Goal: Task Accomplishment & Management: Manage account settings

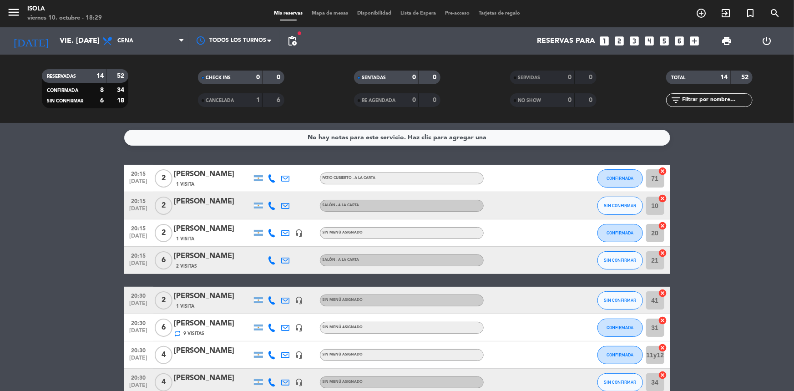
click at [323, 12] on span "Mapa de mesas" at bounding box center [329, 13] width 45 height 5
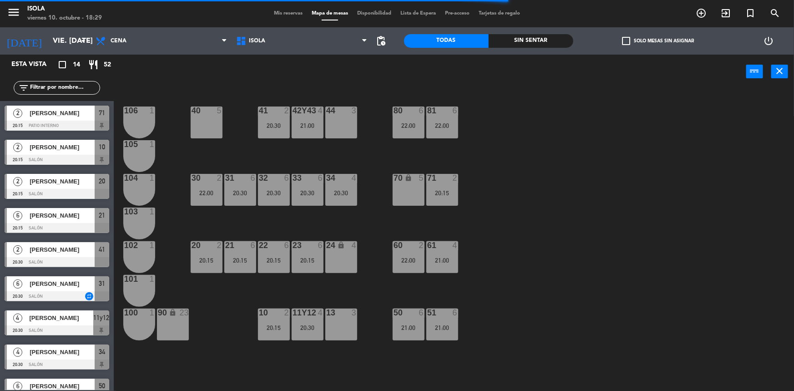
click at [365, 232] on div "40 5 42y43 4 21:00 41 2 20:30 44 3 80 6 22:00 81 6 22:00 106 1 105 1 30 2 22:00…" at bounding box center [457, 241] width 672 height 302
click at [487, 238] on div "40 5 42y43 4 21:00 41 2 20:30 44 3 80 6 22:00 81 6 22:00 106 1 105 1 30 2 22:00…" at bounding box center [457, 241] width 672 height 302
click at [483, 245] on div "40 5 42y43 4 21:00 41 2 20:30 44 3 80 6 22:00 81 6 22:00 106 1 105 1 30 2 22:00…" at bounding box center [457, 241] width 672 height 302
click at [488, 221] on div "40 5 42y43 4 21:00 41 2 20:30 44 3 80 6 22:00 81 6 22:00 106 1 105 1 30 2 22:00…" at bounding box center [457, 241] width 672 height 302
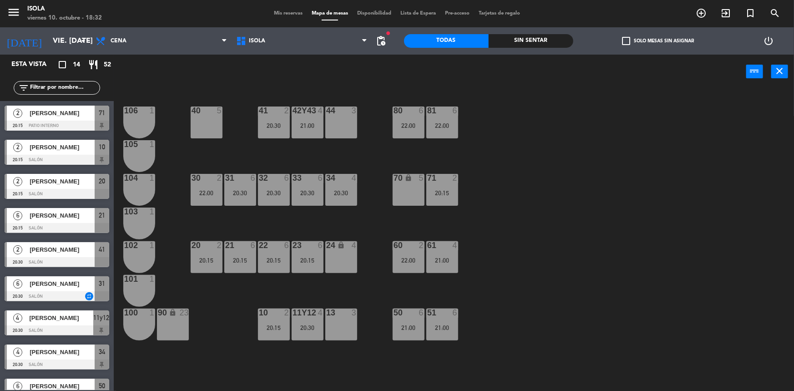
click at [460, 231] on div "40 5 42y43 4 21:00 41 2 20:30 44 3 80 6 22:00 81 6 22:00 106 1 105 1 30 2 22:00…" at bounding box center [457, 241] width 672 height 302
click at [449, 226] on div "40 5 42y43 4 21:00 41 2 20:30 44 3 80 6 22:00 81 6 22:00 106 1 105 1 30 2 22:00…" at bounding box center [457, 241] width 672 height 302
click at [449, 227] on div "40 5 42y43 4 21:00 41 2 20:30 44 3 80 6 22:00 81 6 22:00 106 1 105 1 30 2 22:00…" at bounding box center [457, 241] width 672 height 302
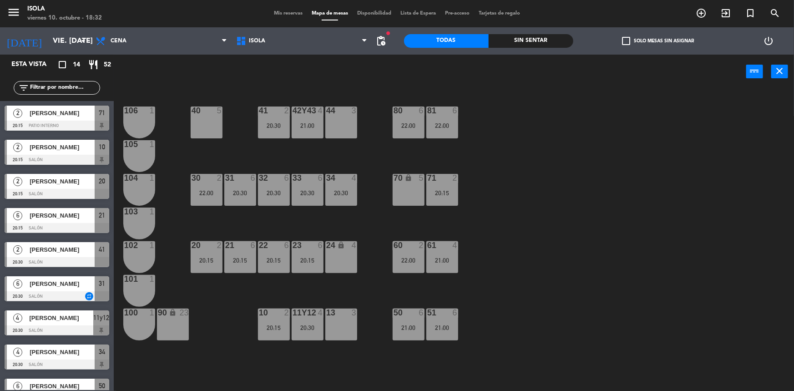
click at [449, 227] on div "40 5 42y43 4 21:00 41 2 20:30 44 3 80 6 22:00 81 6 22:00 106 1 105 1 30 2 22:00…" at bounding box center [457, 241] width 672 height 302
click at [448, 227] on div "40 5 42y43 4 21:00 41 2 20:30 44 3 80 6 22:00 81 6 22:00 106 1 105 1 30 2 22:00…" at bounding box center [457, 241] width 672 height 302
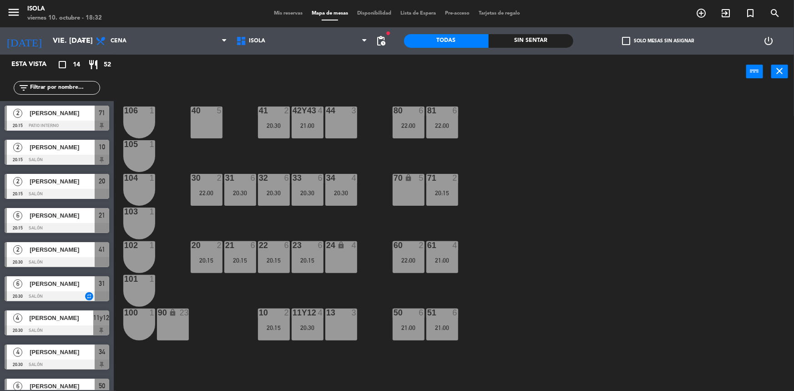
click at [417, 220] on div "40 5 42y43 4 21:00 41 2 20:30 44 3 80 6 22:00 81 6 22:00 106 1 105 1 30 2 22:00…" at bounding box center [457, 241] width 672 height 302
click at [417, 221] on div "40 5 42y43 4 21:00 41 2 20:30 44 3 80 6 22:00 81 6 22:00 106 1 105 1 30 2 22:00…" at bounding box center [457, 241] width 672 height 302
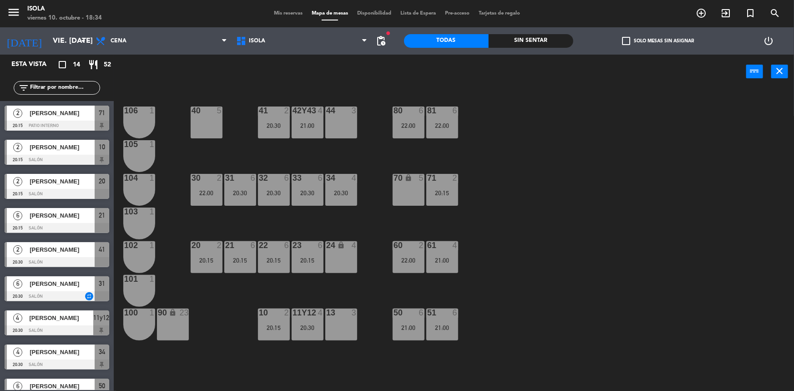
click at [345, 131] on div "44 3" at bounding box center [341, 122] width 32 height 32
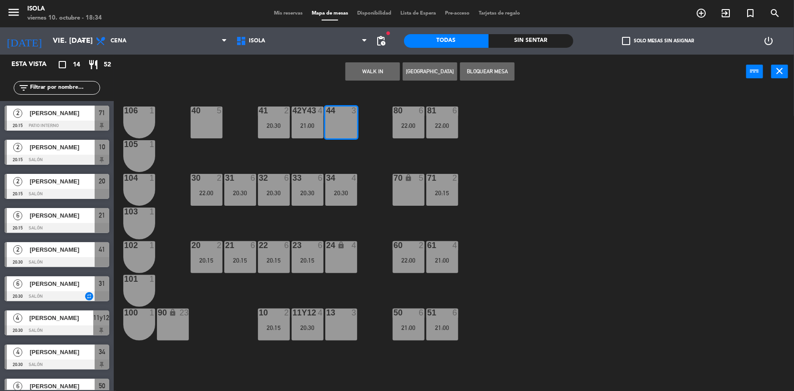
click at [338, 149] on div "40 5 42y43 4 21:00 41 2 20:30 44 3 80 6 22:00 81 6 22:00 106 1 105 1 30 2 22:00…" at bounding box center [457, 241] width 672 height 302
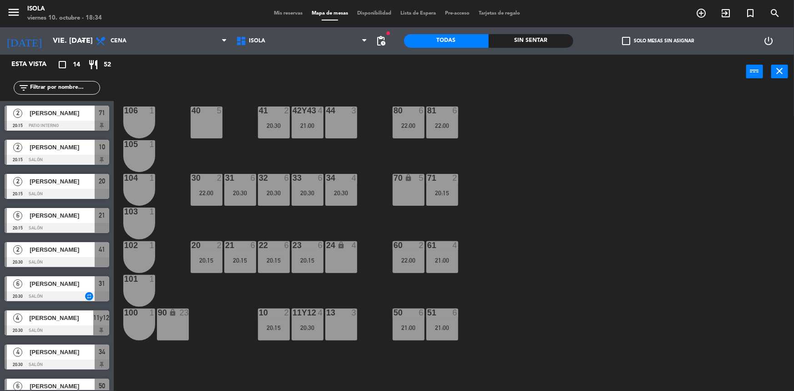
click at [339, 117] on div "44 3" at bounding box center [341, 122] width 32 height 32
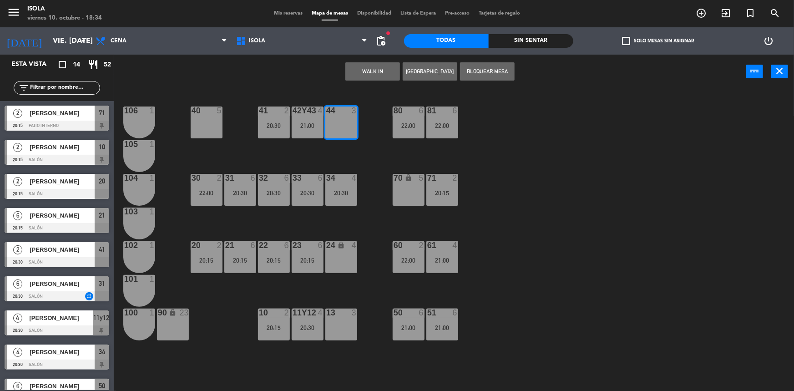
click at [413, 68] on button "[GEOGRAPHIC_DATA]" at bounding box center [430, 71] width 55 height 18
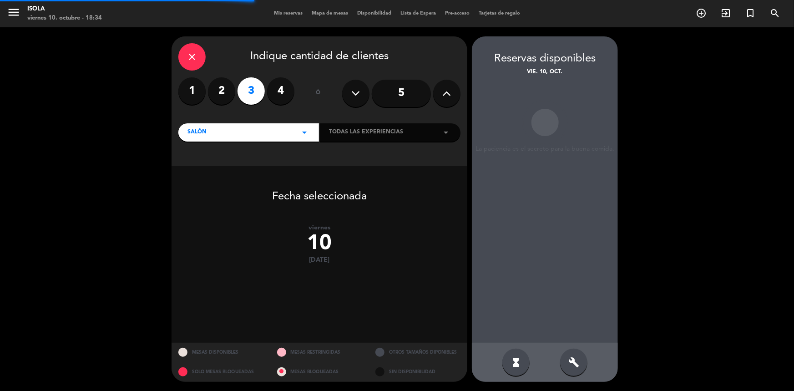
click at [225, 99] on label "2" at bounding box center [221, 90] width 27 height 27
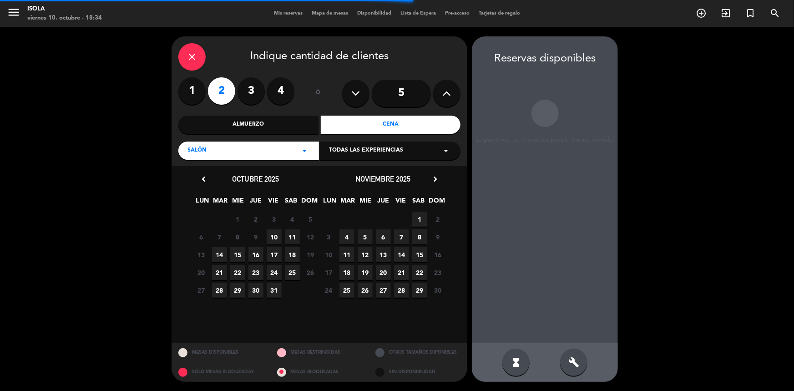
click at [270, 233] on span "10" at bounding box center [274, 236] width 15 height 15
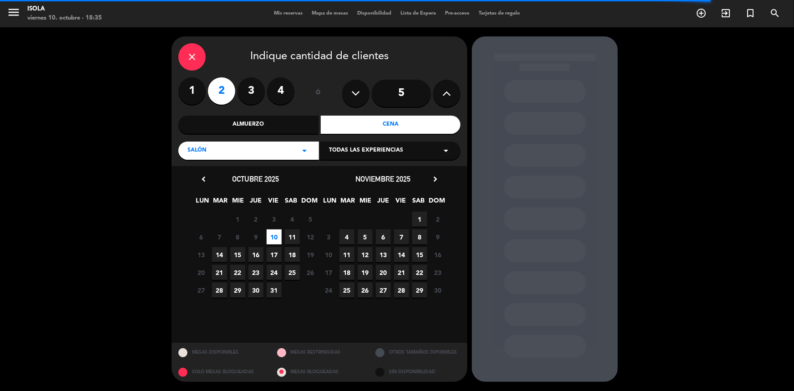
click at [278, 234] on span "10" at bounding box center [274, 236] width 15 height 15
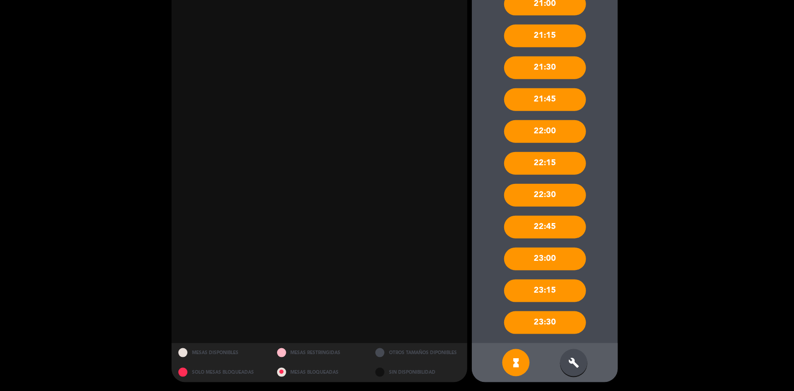
click at [579, 360] on div "build" at bounding box center [573, 362] width 27 height 27
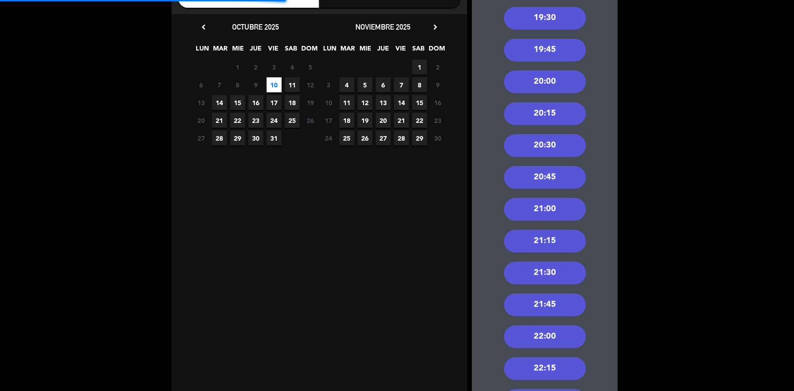
scroll to position [151, 0]
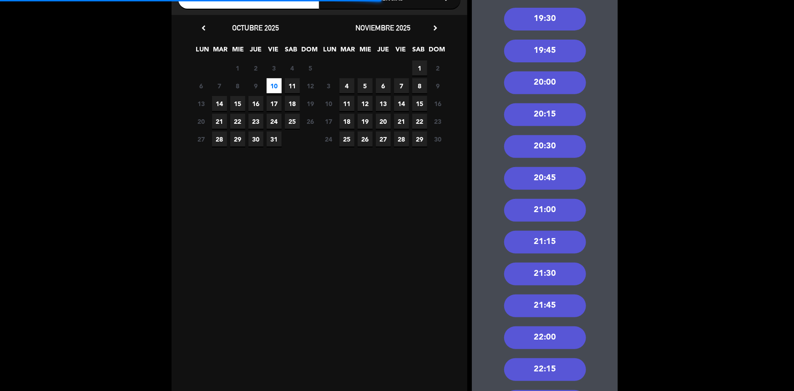
click at [550, 176] on div "20:45" at bounding box center [545, 178] width 82 height 23
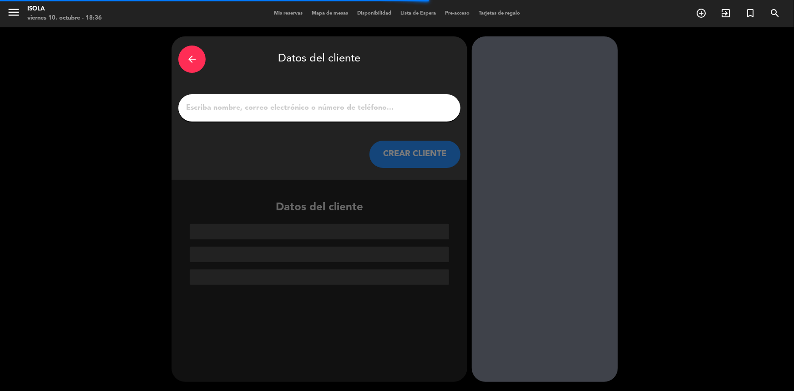
click at [282, 113] on input "1" at bounding box center [319, 107] width 268 height 13
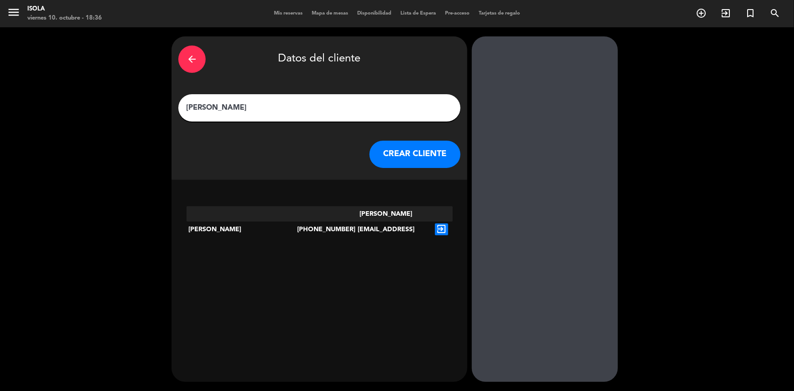
type input "[PERSON_NAME]"
click at [441, 223] on icon "exit_to_app" at bounding box center [441, 229] width 13 height 12
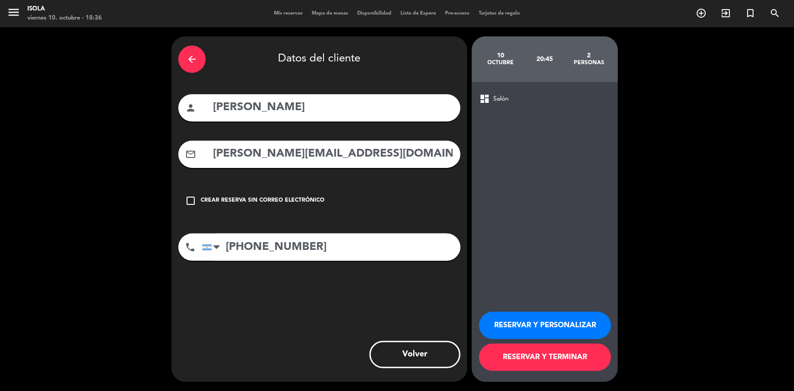
drag, startPoint x: 324, startPoint y: 154, endPoint x: 70, endPoint y: 152, distance: 254.7
click at [70, 152] on div "arrow_back Datos del cliente person [PERSON_NAME] mail_outline [PERSON_NAME][EM…" at bounding box center [397, 208] width 794 height 363
type input "[EMAIL_ADDRESS][DOMAIN_NAME]"
click at [543, 363] on button "RESERVAR Y TERMINAR" at bounding box center [545, 356] width 132 height 27
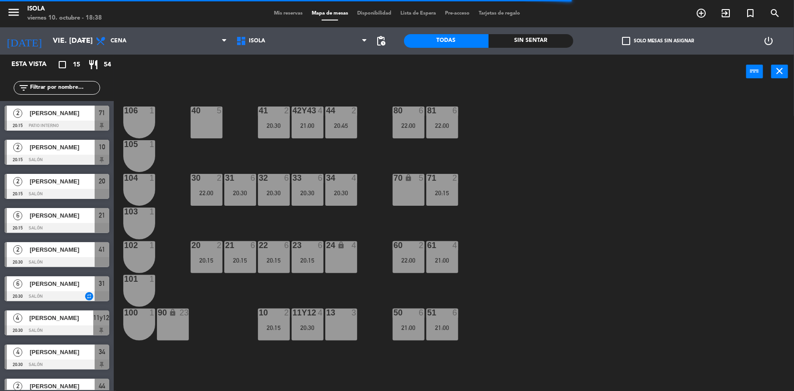
click at [291, 15] on span "Mis reservas" at bounding box center [288, 13] width 38 height 5
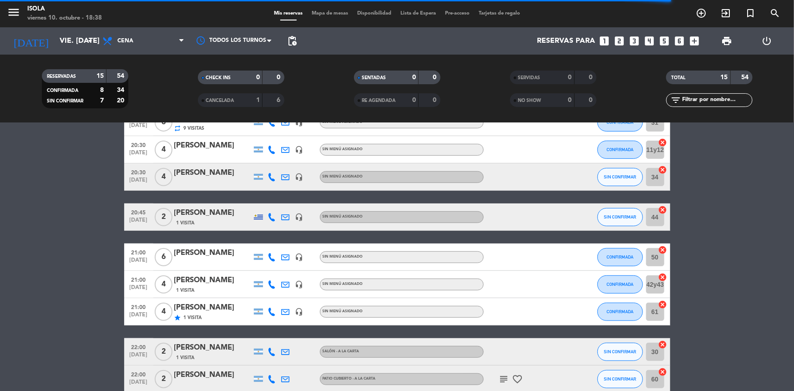
click at [198, 211] on div "[PERSON_NAME]" at bounding box center [212, 213] width 77 height 12
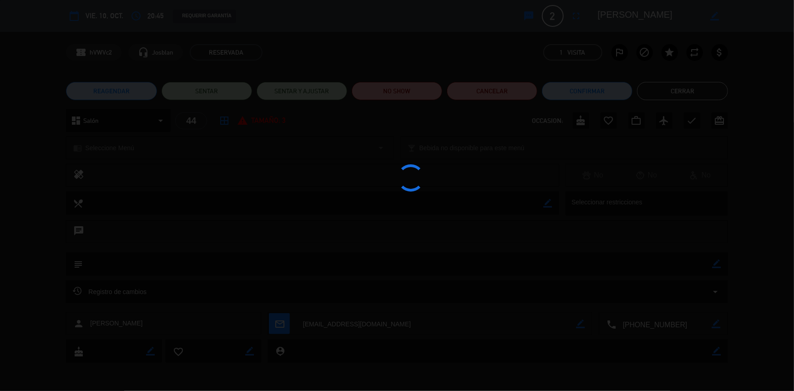
scroll to position [206, 0]
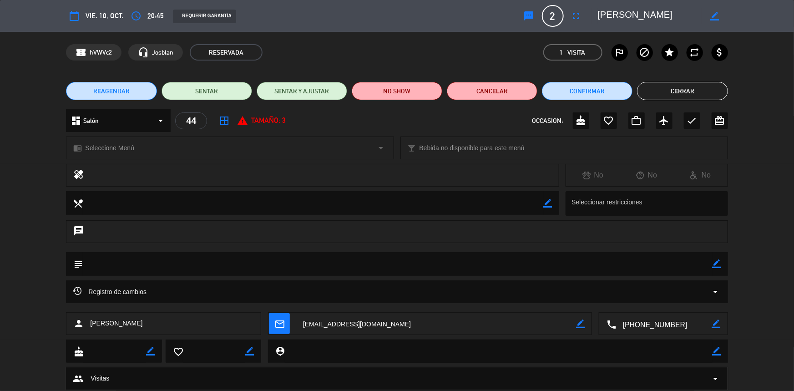
click at [713, 18] on icon "border_color" at bounding box center [714, 16] width 9 height 9
click at [637, 10] on textarea at bounding box center [650, 16] width 104 height 16
type textarea "[PERSON_NAME]"
click at [716, 13] on icon at bounding box center [714, 16] width 9 height 9
click at [672, 93] on button "Cerrar" at bounding box center [682, 91] width 91 height 18
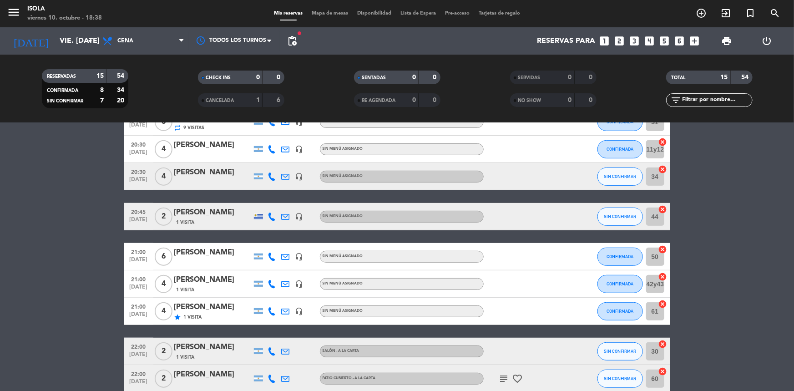
click at [260, 214] on div at bounding box center [258, 216] width 9 height 6
click at [270, 217] on icon at bounding box center [272, 216] width 8 height 8
click at [706, 242] on bookings-row "20:15 [DATE] 2 Majo [PERSON_NAME] 1 Visita Patio cubierto - A la Carta CONFIRMA…" at bounding box center [397, 189] width 794 height 460
click at [618, 220] on button "SIN CONFIRMAR" at bounding box center [619, 216] width 45 height 18
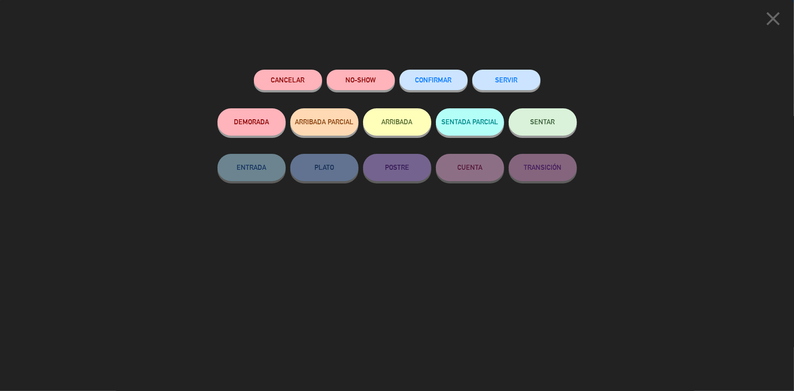
click at [447, 70] on div "CONFIRMAR" at bounding box center [433, 89] width 68 height 39
click at [444, 76] on button "CONFIRMAR" at bounding box center [433, 80] width 68 height 20
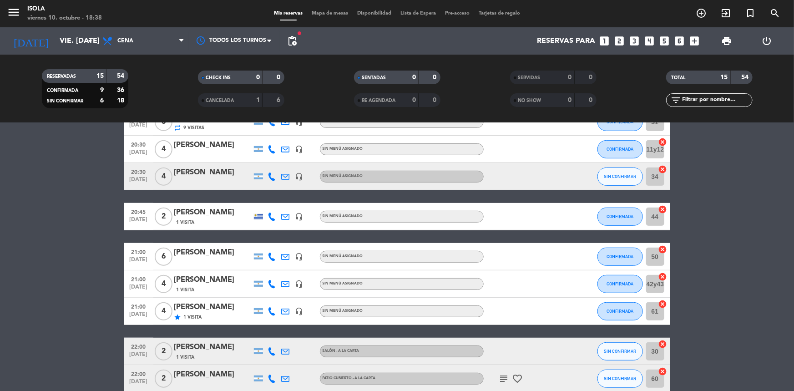
click at [225, 173] on div "[PERSON_NAME]" at bounding box center [212, 172] width 77 height 12
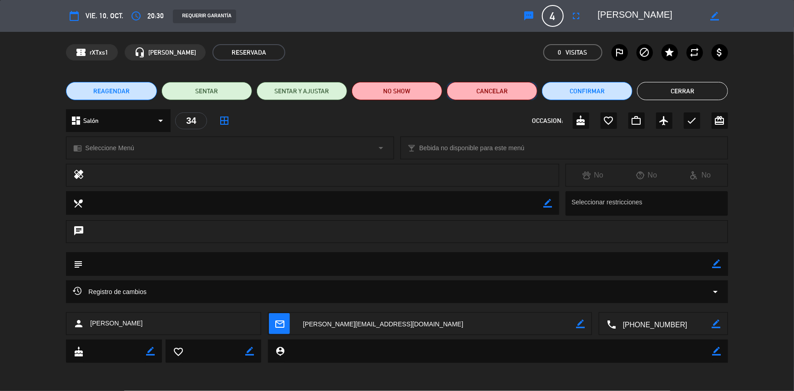
click at [509, 94] on button "Cancelar" at bounding box center [492, 91] width 91 height 18
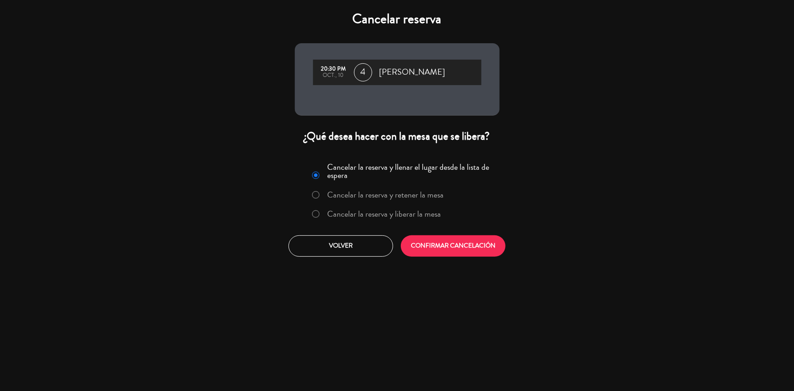
click at [385, 217] on label "Cancelar la reserva y liberar la mesa" at bounding box center [384, 214] width 114 height 8
click at [426, 238] on button "CONFIRMAR CANCELACIÓN" at bounding box center [453, 245] width 105 height 21
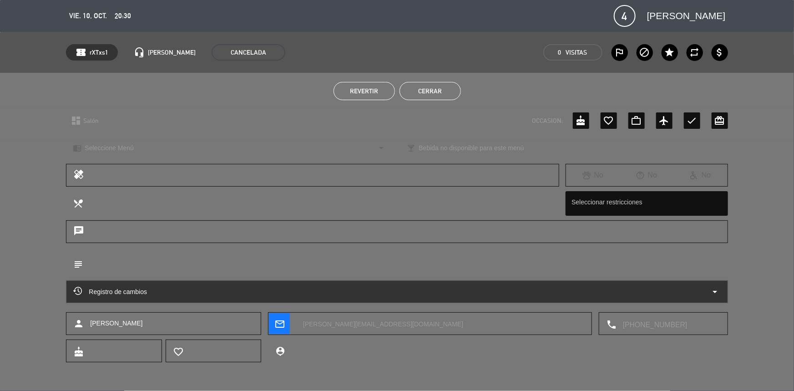
click at [442, 86] on button "Cerrar" at bounding box center [429, 91] width 61 height 18
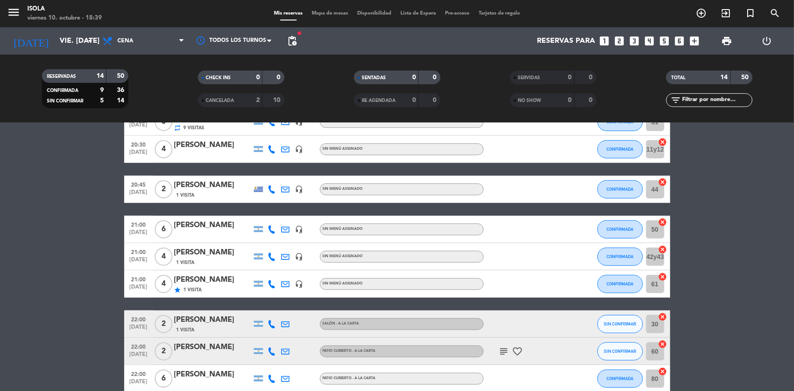
click at [327, 17] on div "Mis reservas Mapa de mesas Disponibilidad Lista de Espera Pre-acceso Tarjetas d…" at bounding box center [396, 14] width 255 height 8
click at [328, 15] on span "Mapa de mesas" at bounding box center [329, 13] width 45 height 5
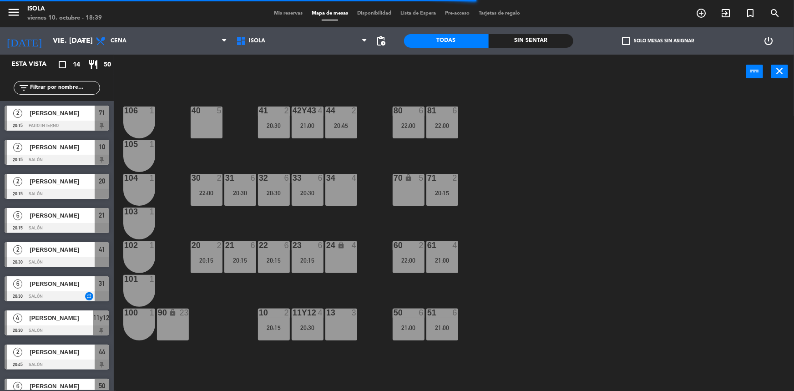
click at [337, 146] on div "40 5 42y43 4 21:00 41 2 20:30 44 2 20:45 80 6 22:00 81 6 22:00 106 1 105 1 30 2…" at bounding box center [457, 241] width 672 height 302
click at [317, 326] on div "20:30" at bounding box center [308, 327] width 32 height 6
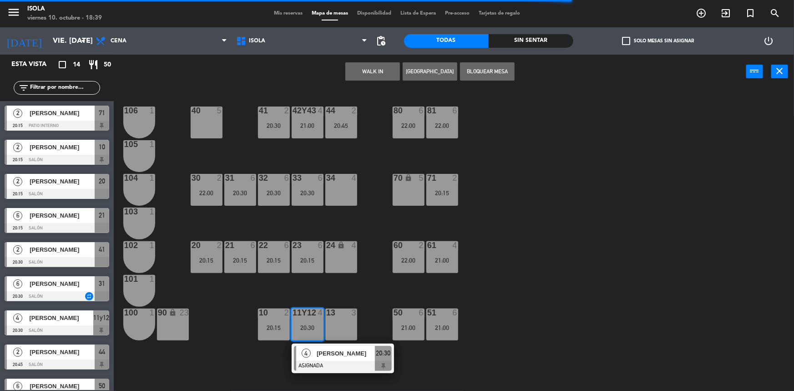
click at [323, 287] on div "40 5 42y43 4 21:00 41 2 20:30 44 2 20:45 80 6 22:00 81 6 22:00 106 1 105 1 30 2…" at bounding box center [457, 241] width 672 height 302
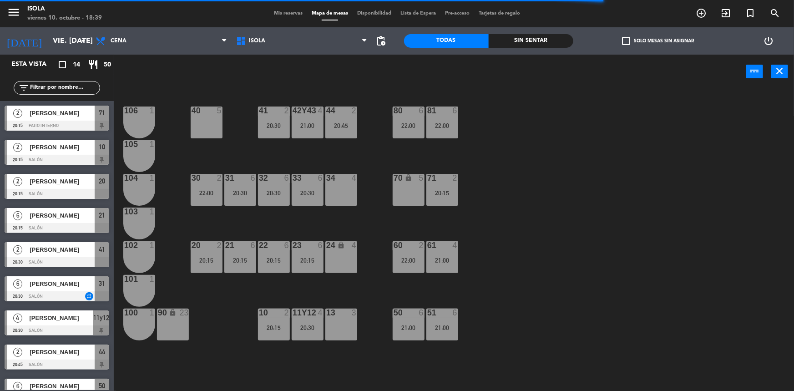
click at [312, 322] on div "11y12 4 20:30" at bounding box center [308, 324] width 32 height 32
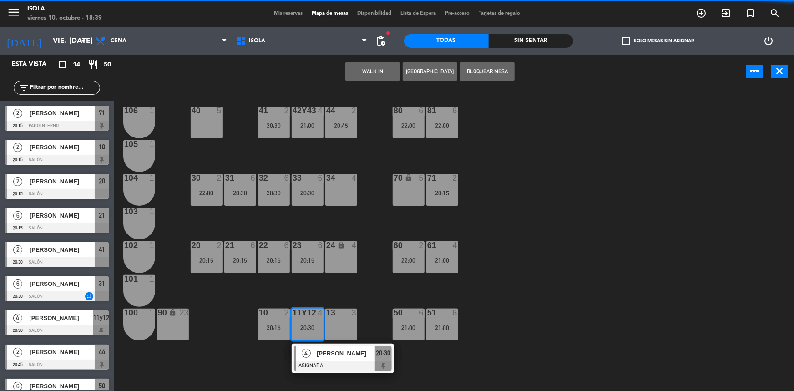
click at [324, 220] on div "40 5 42y43 4 21:00 41 2 20:30 44 2 20:45 80 6 22:00 81 6 22:00 106 1 105 1 30 2…" at bounding box center [457, 241] width 672 height 302
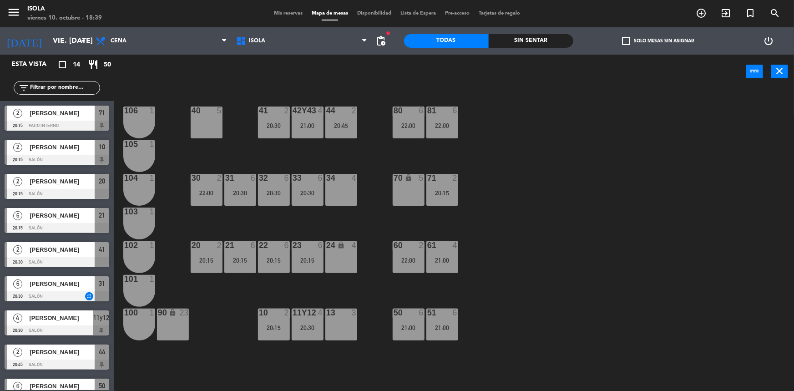
click at [310, 119] on div "42y43 4 21:00" at bounding box center [308, 122] width 32 height 32
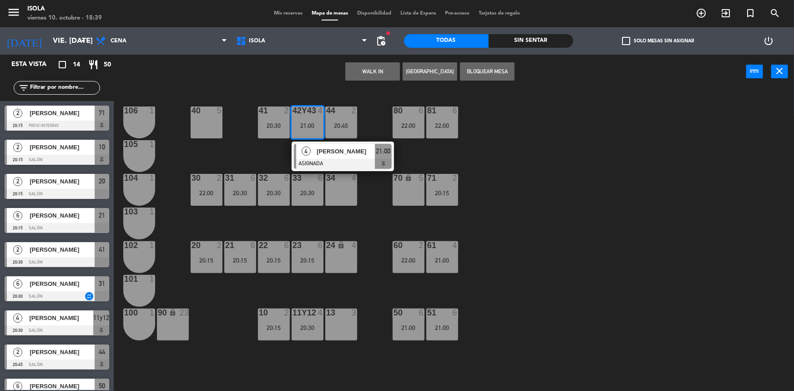
click at [279, 159] on div "40 5 42y43 4 21:00 4 [PERSON_NAME] ASIGNADA 21:00 41 2 20:30 44 2 20:45 80 6 22…" at bounding box center [457, 241] width 672 height 302
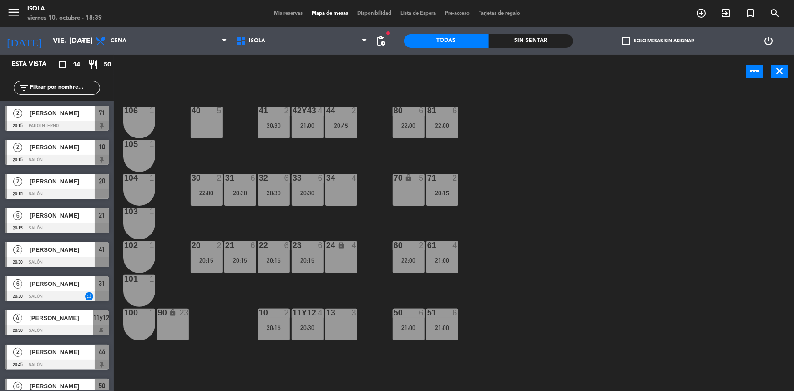
click at [308, 334] on div "11y12 4 20:30" at bounding box center [308, 324] width 32 height 32
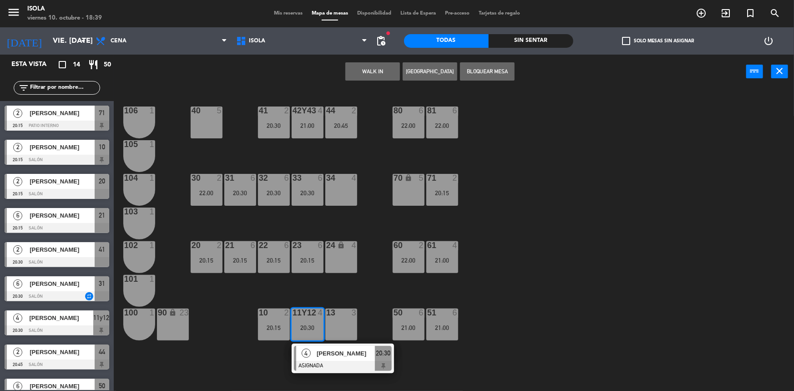
click at [352, 197] on div "34 4" at bounding box center [341, 190] width 32 height 32
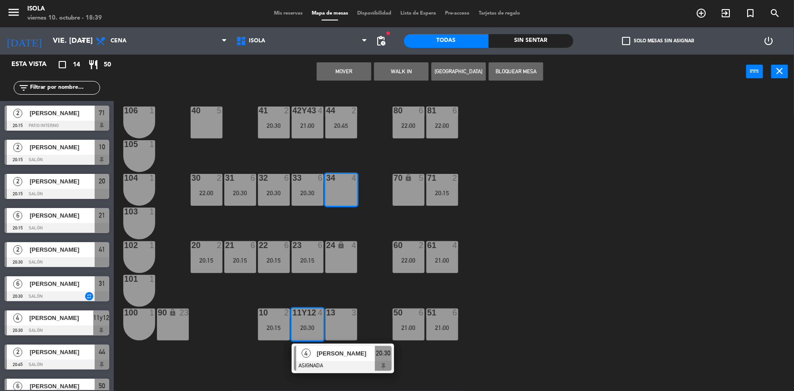
click at [356, 76] on button "Mover" at bounding box center [344, 71] width 55 height 18
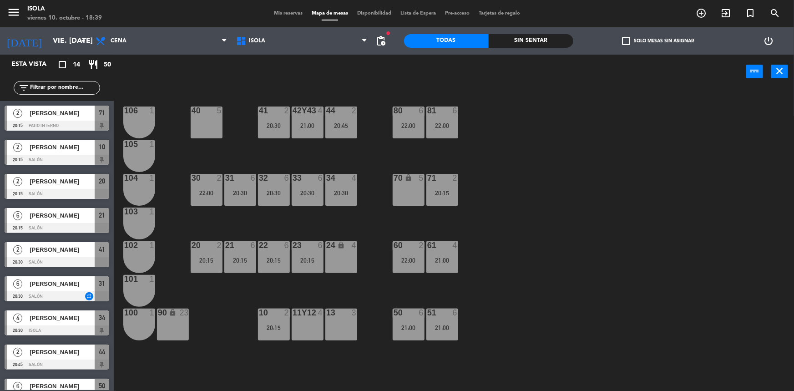
click at [365, 160] on div "40 5 42y43 4 21:00 41 2 20:30 44 2 20:45 80 6 22:00 81 6 22:00 106 1 105 1 30 2…" at bounding box center [457, 241] width 672 height 302
click at [514, 240] on div "40 5 42y43 4 21:00 41 2 20:30 44 2 20:45 80 6 22:00 81 6 22:00 106 1 105 1 30 2…" at bounding box center [457, 241] width 672 height 302
click at [405, 260] on div "22:00" at bounding box center [409, 260] width 32 height 6
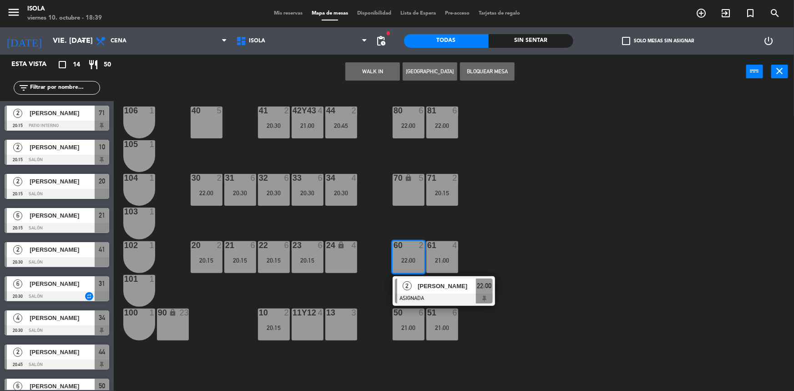
drag, startPoint x: 469, startPoint y: 237, endPoint x: 447, endPoint y: 252, distance: 26.5
click at [469, 236] on div "40 5 42y43 4 21:00 41 2 20:30 44 2 20:45 80 6 22:00 81 6 22:00 106 1 105 1 30 2…" at bounding box center [457, 241] width 672 height 302
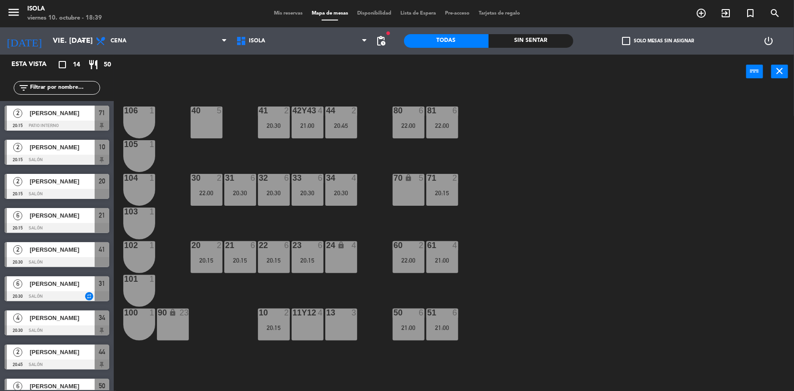
click at [445, 252] on div "61 4 21:00" at bounding box center [442, 257] width 32 height 32
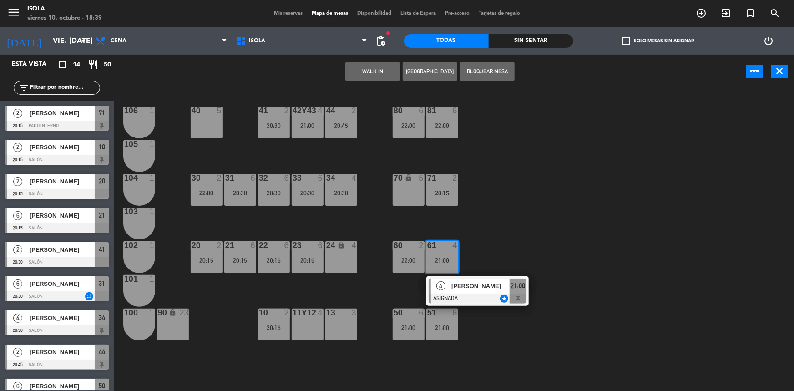
click at [478, 230] on div "40 5 42y43 4 21:00 41 2 20:30 44 2 20:45 80 6 22:00 81 6 22:00 106 1 105 1 30 2…" at bounding box center [457, 241] width 672 height 302
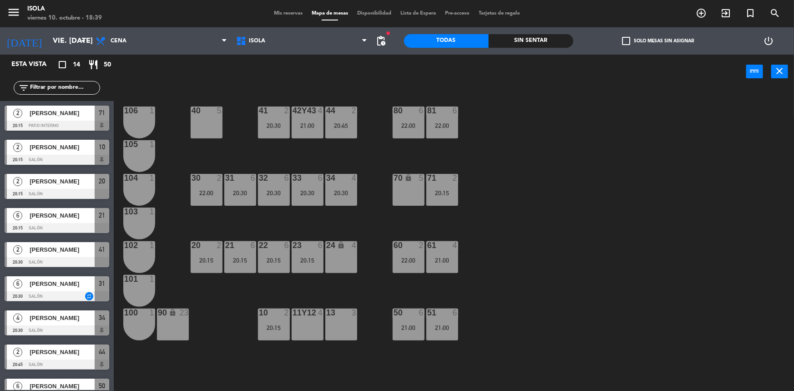
click at [419, 296] on div "40 5 42y43 4 21:00 41 2 20:30 44 2 20:45 80 6 22:00 81 6 22:00 106 1 105 1 30 2…" at bounding box center [457, 241] width 672 height 302
click at [408, 322] on div "50 6 21:00" at bounding box center [409, 324] width 32 height 32
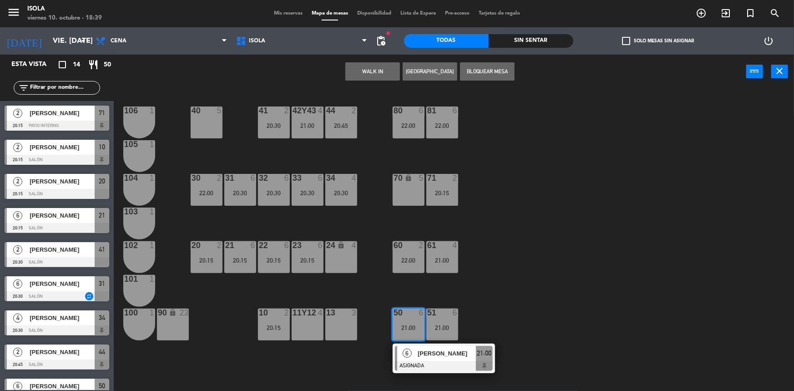
click at [424, 294] on div "40 5 42y43 4 21:00 41 2 20:30 44 2 20:45 80 6 22:00 81 6 22:00 106 1 105 1 30 2…" at bounding box center [457, 241] width 672 height 302
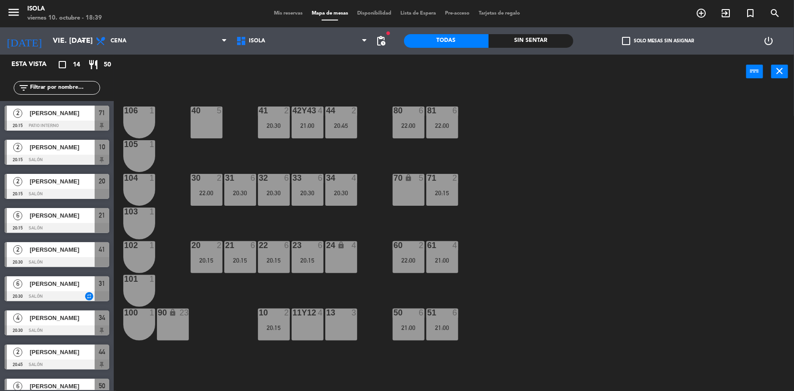
click at [278, 323] on div "10 2 20:15" at bounding box center [274, 324] width 32 height 32
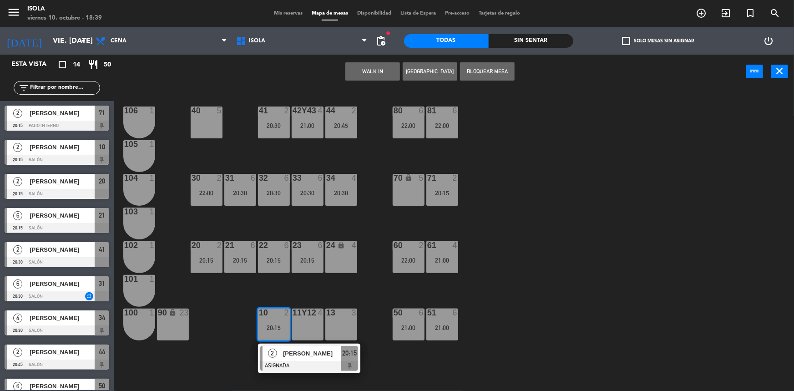
click at [385, 293] on div "40 5 42y43 4 21:00 41 2 20:30 44 2 20:45 80 6 22:00 81 6 22:00 106 1 105 1 30 2…" at bounding box center [457, 241] width 672 height 302
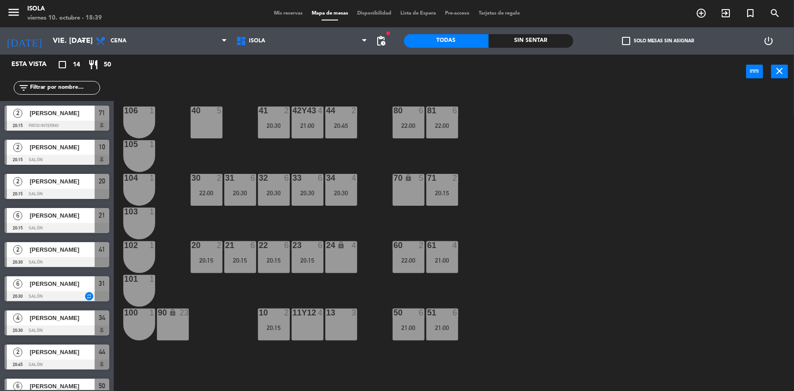
click at [411, 318] on div "50 6 21:00" at bounding box center [409, 324] width 32 height 32
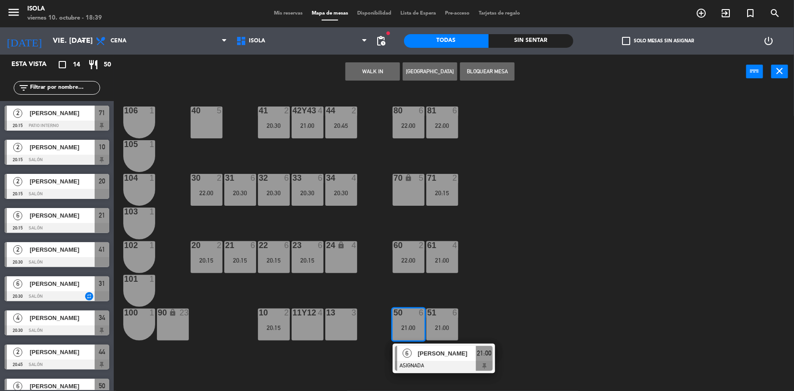
click at [429, 291] on div "40 5 42y43 4 21:00 41 2 20:30 44 2 20:45 80 6 22:00 81 6 22:00 106 1 105 1 30 2…" at bounding box center [457, 241] width 672 height 302
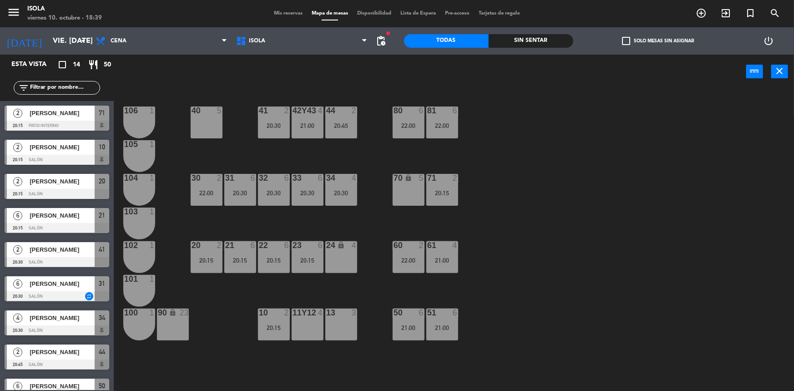
click at [446, 318] on div "51 6 21:00" at bounding box center [442, 324] width 32 height 32
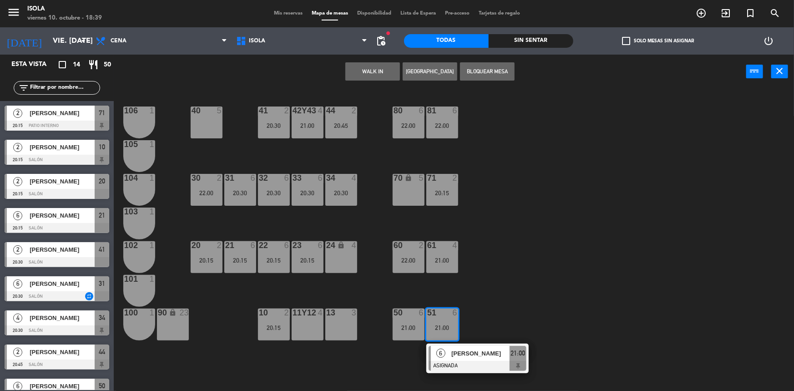
click at [445, 293] on div "40 5 42y43 4 21:00 41 2 20:30 44 2 20:45 80 6 22:00 81 6 22:00 106 1 105 1 30 2…" at bounding box center [457, 241] width 672 height 302
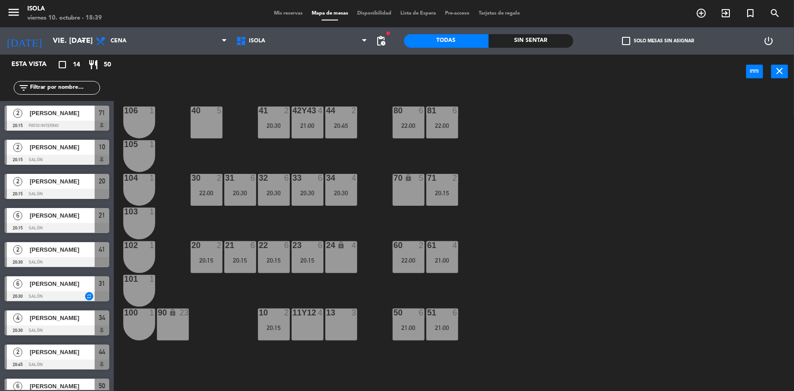
click at [439, 258] on div "21:00" at bounding box center [442, 260] width 32 height 6
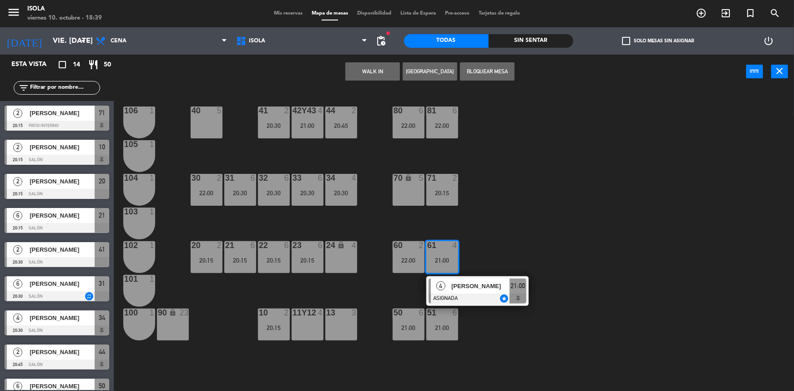
click at [473, 240] on div "40 5 42y43 4 21:00 41 2 20:30 44 2 20:45 80 6 22:00 81 6 22:00 106 1 105 1 30 2…" at bounding box center [457, 241] width 672 height 302
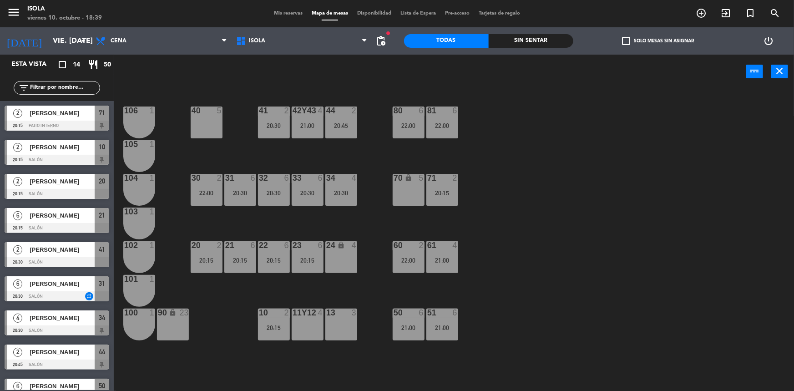
click at [385, 258] on div "40 5 42y43 4 21:00 41 2 20:30 44 2 20:45 80 6 22:00 81 6 22:00 106 1 105 1 30 2…" at bounding box center [457, 241] width 672 height 302
click at [391, 256] on div "40 5 42y43 4 21:00 41 2 20:30 44 2 20:45 80 6 22:00 81 6 22:00 106 1 105 1 30 2…" at bounding box center [457, 241] width 672 height 302
click at [417, 255] on div "60 2 22:00" at bounding box center [409, 257] width 32 height 32
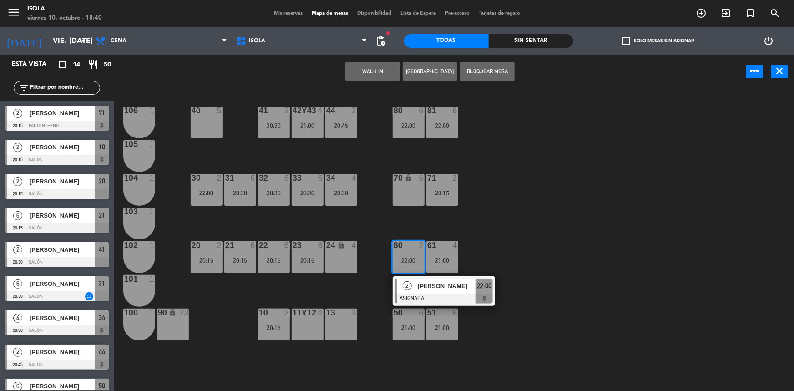
click at [464, 237] on div "40 5 42y43 4 21:00 41 2 20:30 44 2 20:45 80 6 22:00 81 6 22:00 106 1 105 1 30 2…" at bounding box center [457, 241] width 672 height 302
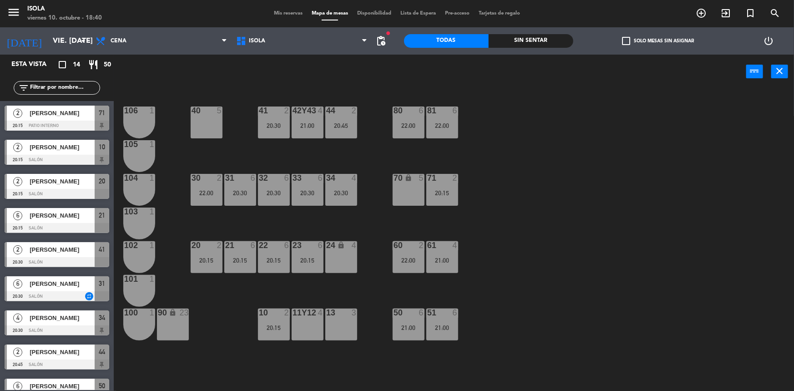
click at [441, 204] on div "71 2 20:15" at bounding box center [442, 190] width 32 height 32
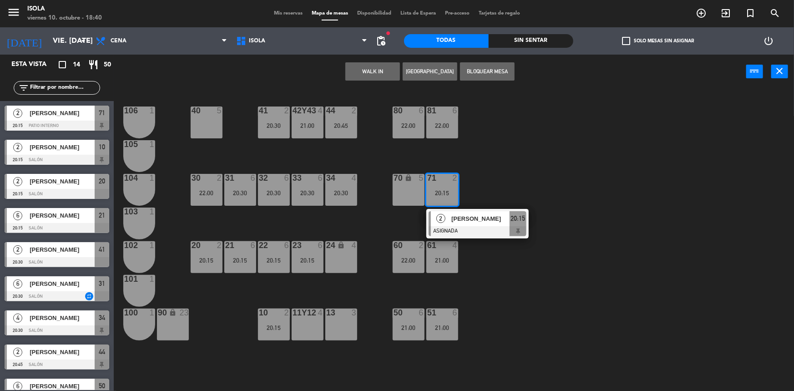
click at [475, 187] on div "40 5 42y43 4 21:00 41 2 20:30 44 2 20:45 80 6 22:00 81 6 22:00 106 1 105 1 30 2…" at bounding box center [457, 241] width 672 height 302
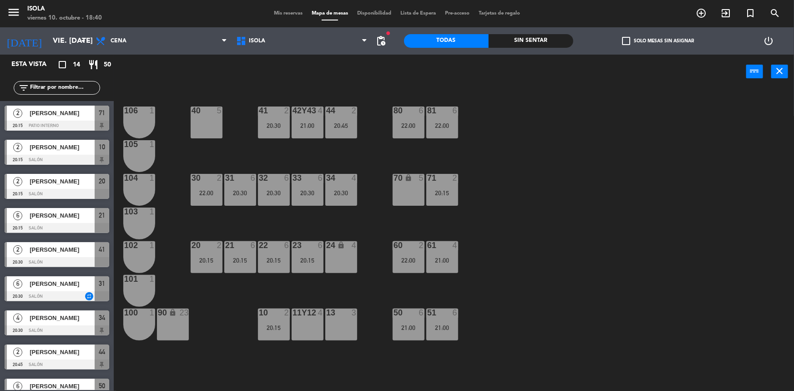
click at [450, 128] on div "22:00" at bounding box center [442, 125] width 32 height 6
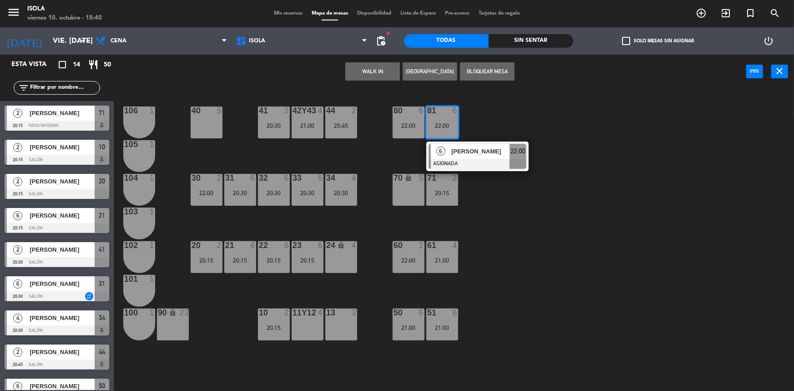
click at [476, 117] on div "40 5 42y43 4 21:00 41 2 20:30 44 2 20:45 80 6 22:00 81 6 22:00 6 [PERSON_NAME] …" at bounding box center [457, 241] width 672 height 302
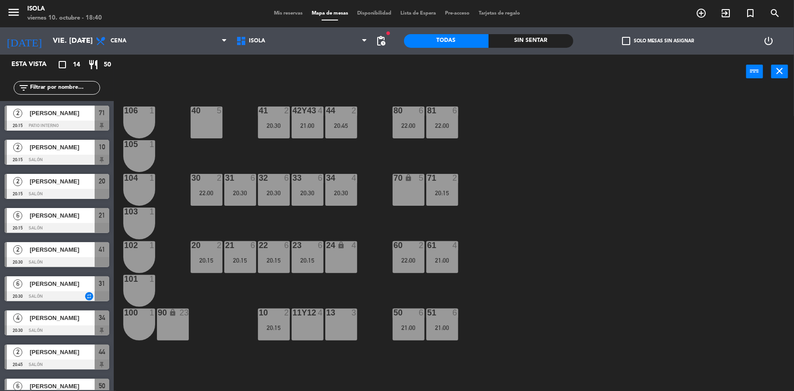
click at [419, 122] on div "22:00" at bounding box center [409, 125] width 32 height 7
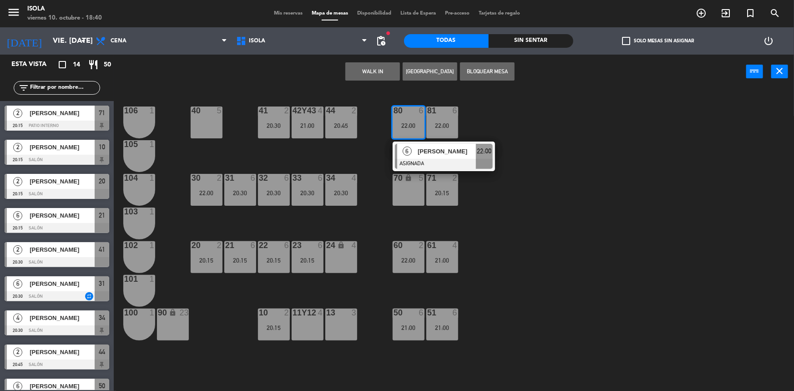
click at [483, 121] on div "40 5 42y43 4 21:00 41 2 20:30 44 2 20:45 80 6 22:00 6 [PERSON_NAME] ASIGNADA 22…" at bounding box center [457, 241] width 672 height 302
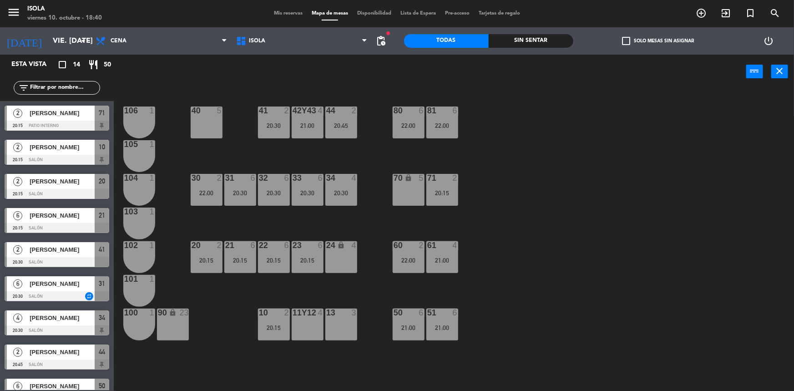
click at [348, 126] on div "20:45" at bounding box center [341, 125] width 32 height 6
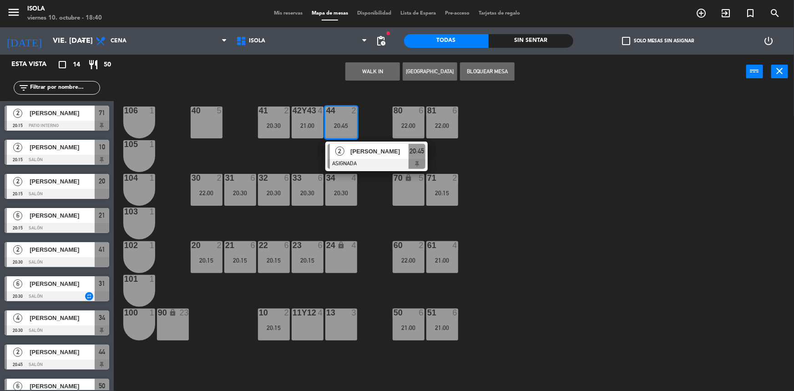
click at [360, 123] on div "40 5 42y43 4 21:00 41 2 20:30 44 2 20:45 2 [PERSON_NAME] ASIGNADA 20:45 80 6 22…" at bounding box center [457, 241] width 672 height 302
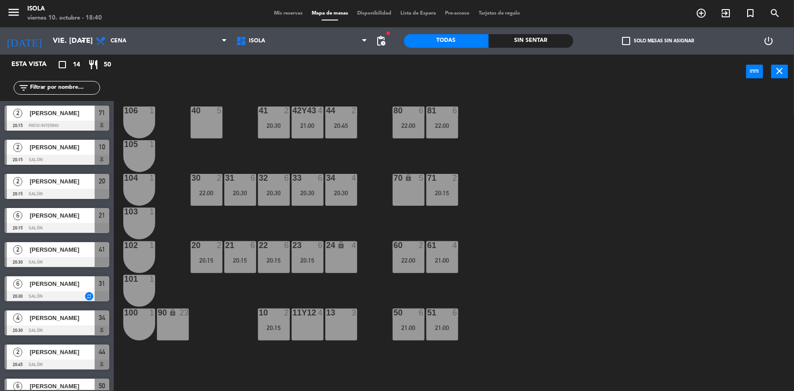
click at [318, 123] on div "21:00" at bounding box center [308, 125] width 32 height 6
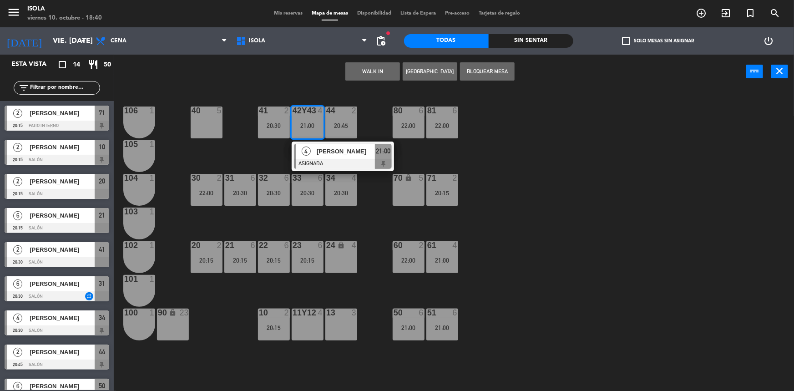
click at [374, 115] on div "40 5 42y43 4 21:00 4 [PERSON_NAME] ASIGNADA 21:00 41 2 20:30 44 2 20:45 80 6 22…" at bounding box center [457, 241] width 672 height 302
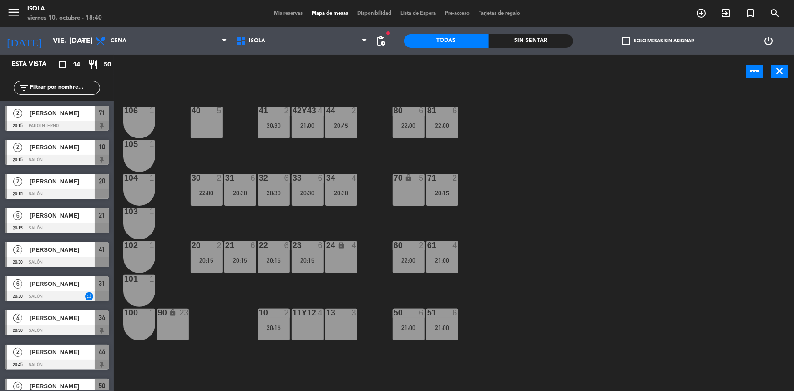
click at [277, 122] on div "20:30" at bounding box center [274, 125] width 32 height 6
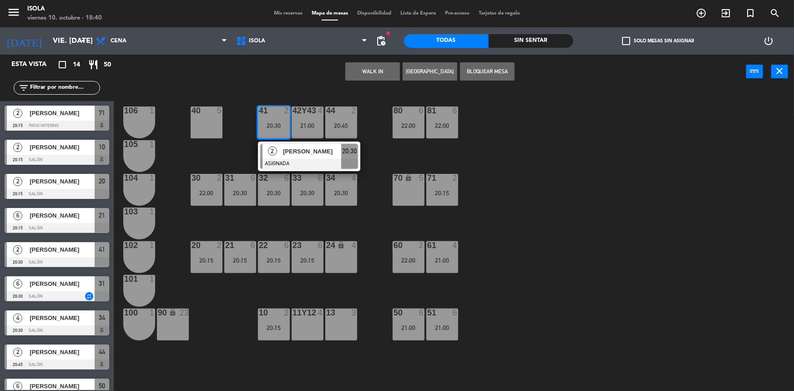
click at [377, 132] on div "40 5 42y43 4 21:00 41 2 20:30 2 [PERSON_NAME] ASIGNADA 20:30 44 2 20:45 80 6 22…" at bounding box center [457, 241] width 672 height 302
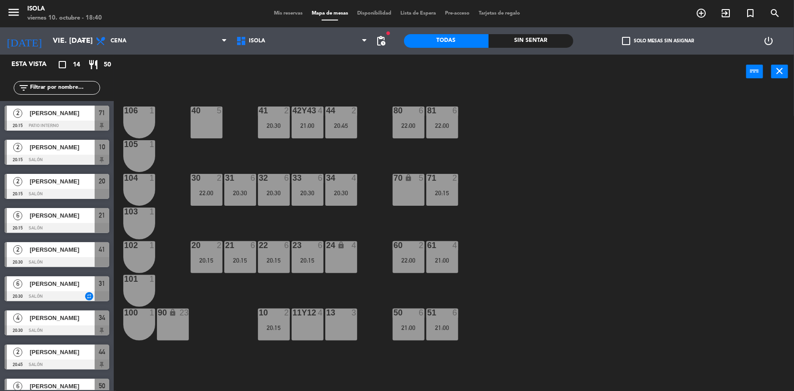
click at [434, 257] on div "21:00" at bounding box center [442, 260] width 32 height 6
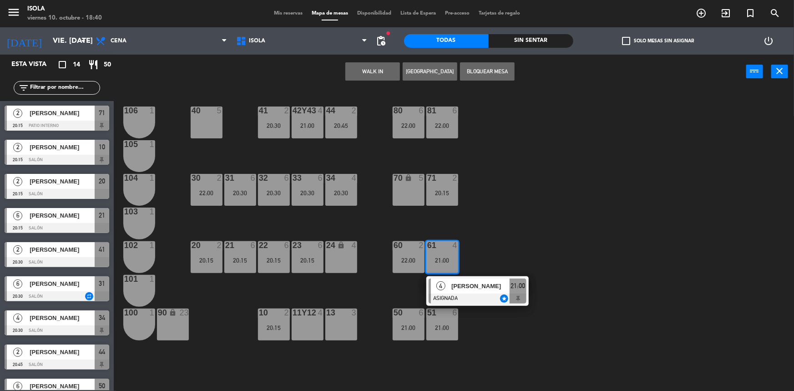
click at [476, 286] on div "4 [PERSON_NAME] ASIGNADA star 21:00" at bounding box center [477, 291] width 116 height 30
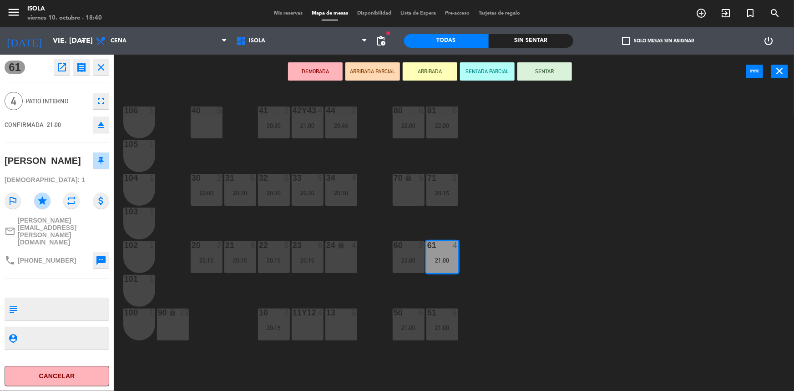
drag, startPoint x: 651, startPoint y: 277, endPoint x: 662, endPoint y: 274, distance: 11.1
click at [651, 278] on div "40 5 42y43 4 21:00 41 2 20:30 44 2 20:45 80 6 22:00 81 6 22:00 106 1 105 1 30 2…" at bounding box center [457, 241] width 672 height 302
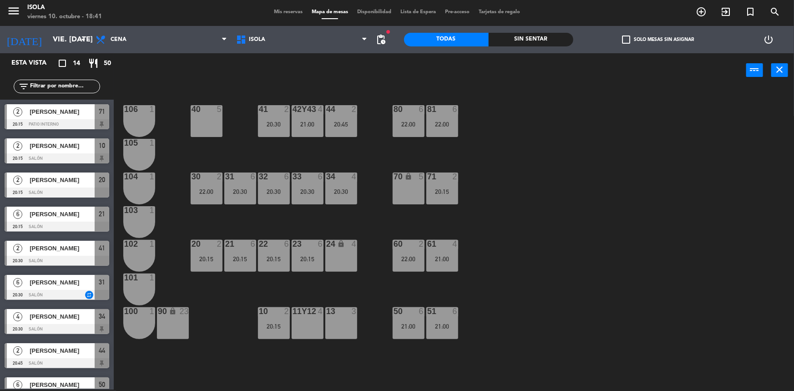
click at [294, 11] on span "Mis reservas" at bounding box center [288, 12] width 38 height 5
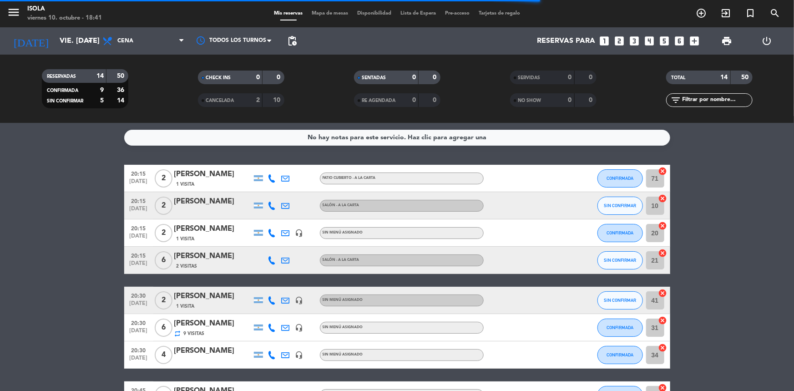
click at [271, 261] on icon at bounding box center [272, 260] width 8 height 8
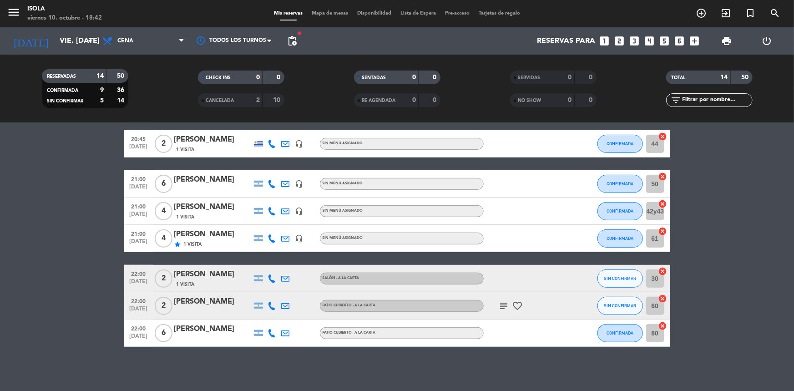
scroll to position [252, 0]
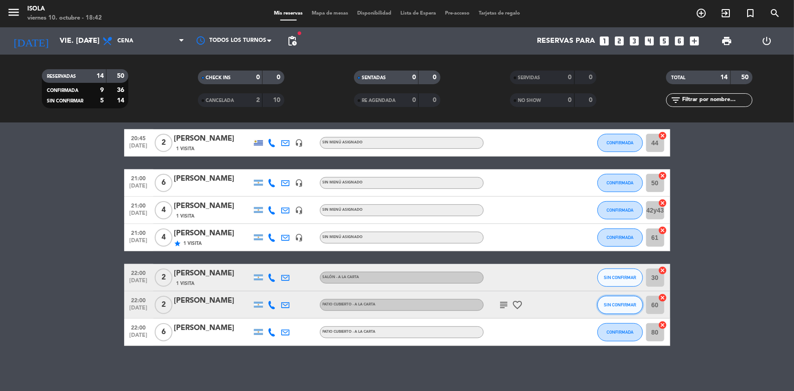
click at [622, 306] on span "SIN CONFIRMAR" at bounding box center [620, 304] width 32 height 5
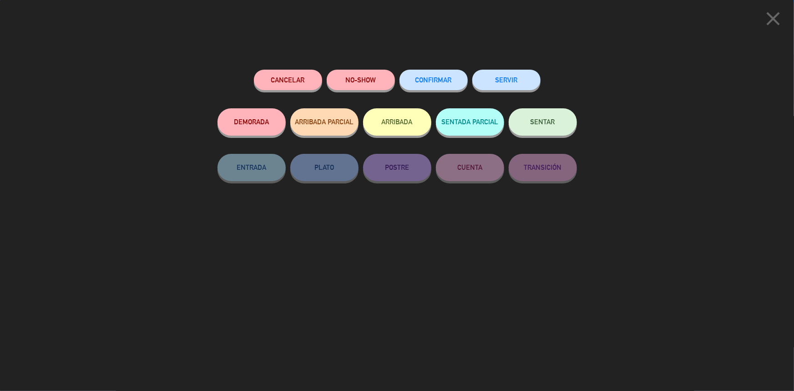
click at [426, 83] on span "CONFIRMAR" at bounding box center [433, 80] width 36 height 8
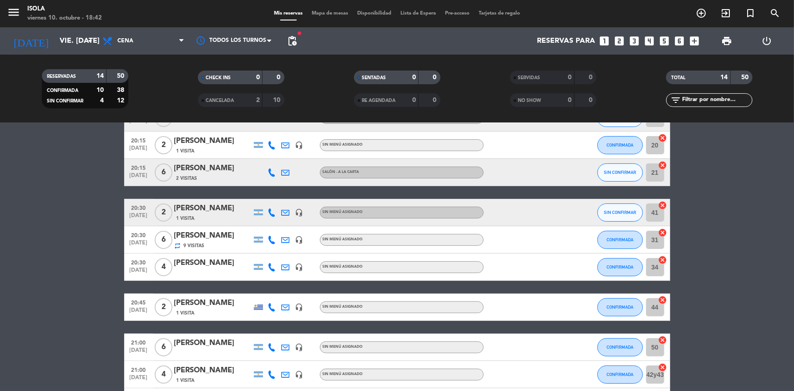
scroll to position [87, 0]
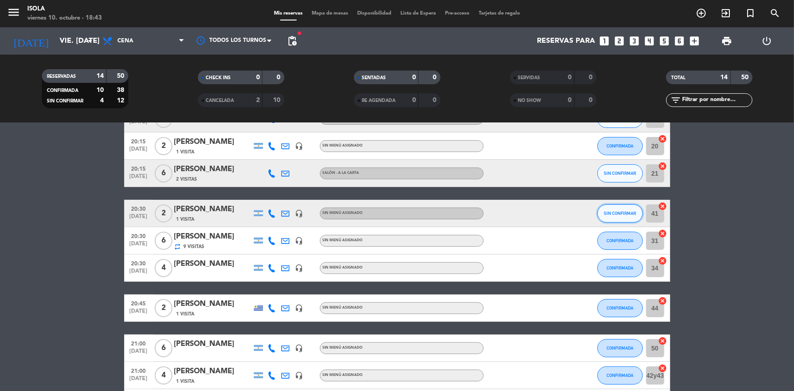
click at [604, 215] on button "SIN CONFIRMAR" at bounding box center [619, 213] width 45 height 18
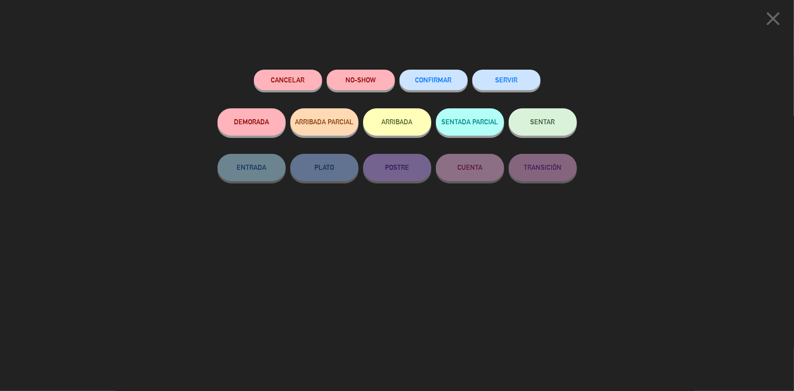
click at [422, 77] on span "CONFIRMAR" at bounding box center [433, 80] width 36 height 8
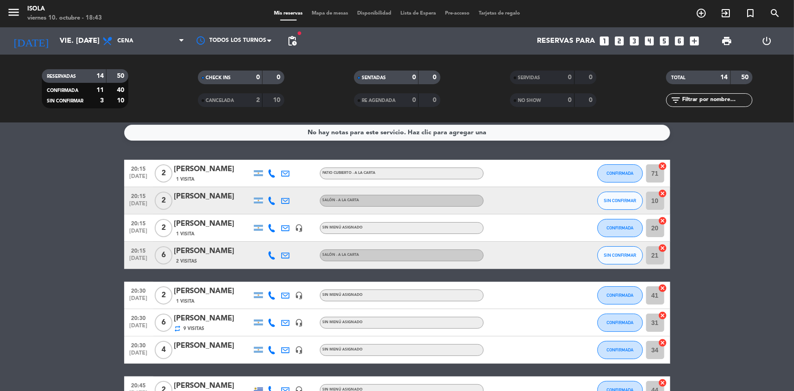
scroll to position [0, 0]
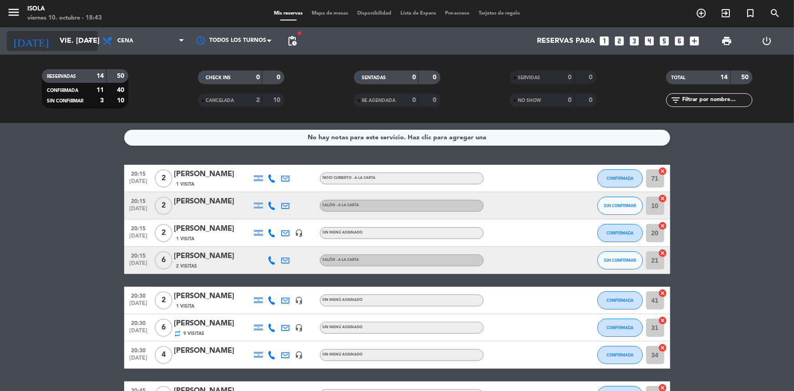
click at [63, 47] on input "vie. [DATE]" at bounding box center [103, 41] width 96 height 18
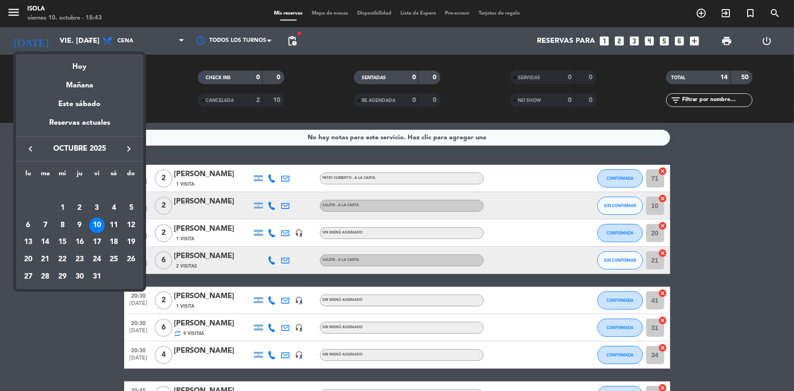
click at [117, 222] on div "11" at bounding box center [113, 224] width 15 height 15
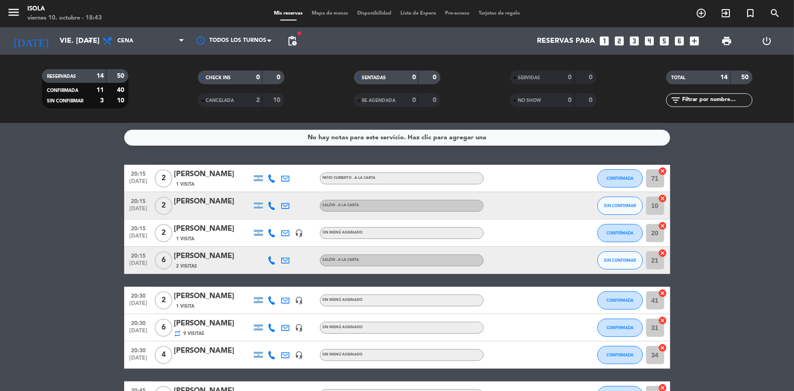
type input "sáb. [DATE]"
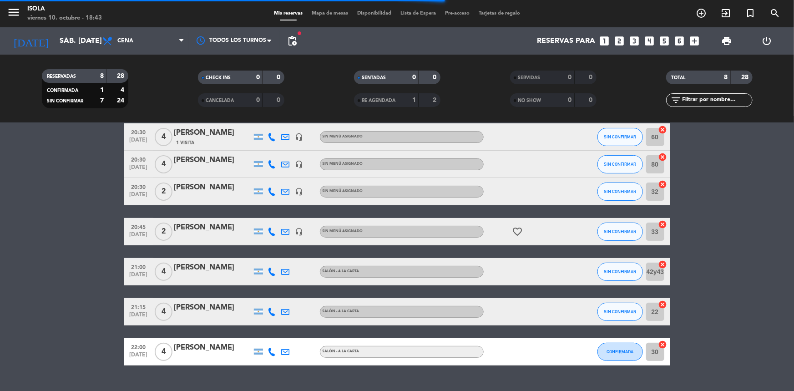
scroll to position [82, 0]
click at [322, 13] on span "Mapa de mesas" at bounding box center [329, 13] width 45 height 5
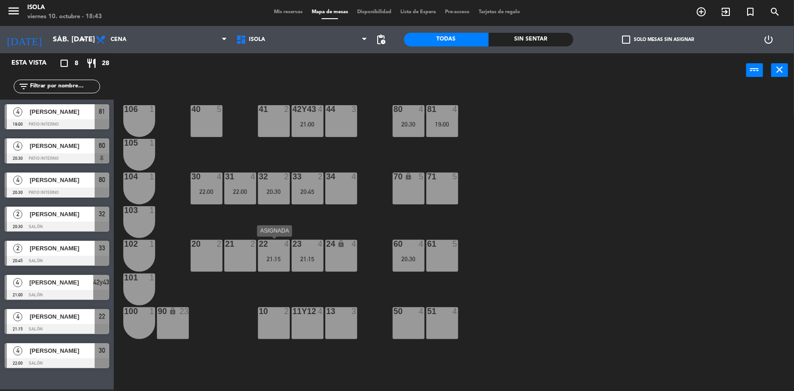
click at [277, 264] on div "22 4 21:15" at bounding box center [274, 256] width 32 height 32
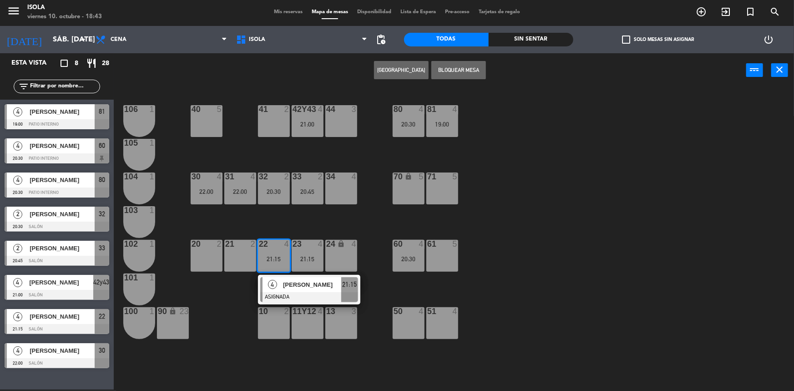
click at [298, 226] on div "40 5 42y43 4 21:00 41 2 44 3 80 4 20:30 81 4 19:00 106 1 105 1 30 4 22:00 31 4 …" at bounding box center [457, 240] width 672 height 302
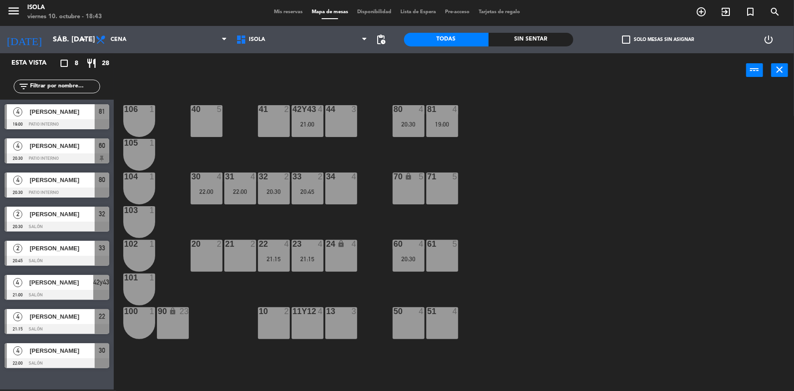
click at [296, 256] on div "21:15" at bounding box center [308, 259] width 32 height 6
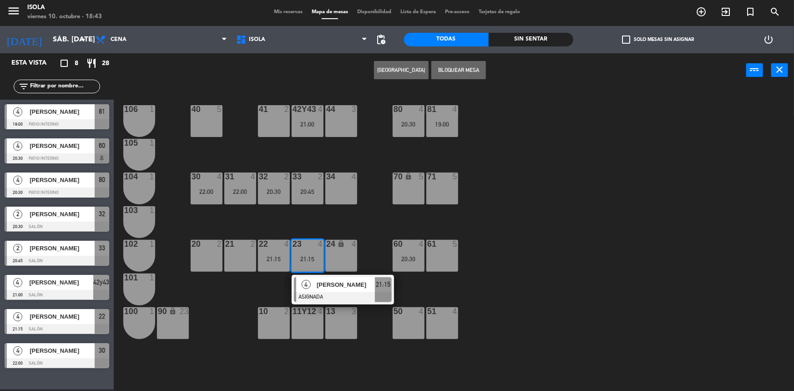
click at [314, 332] on div "11y12 4" at bounding box center [308, 323] width 32 height 32
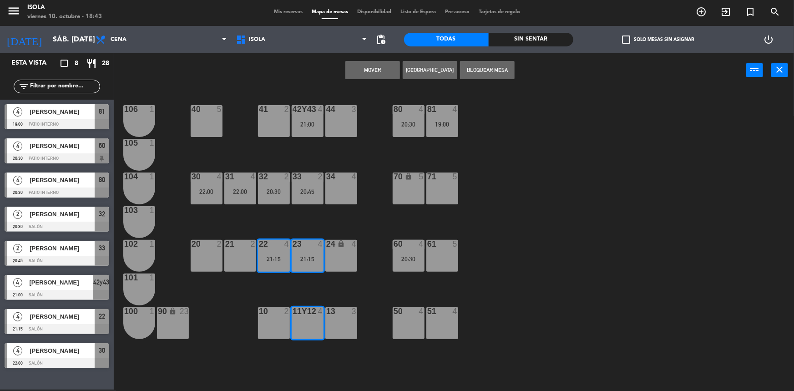
click at [373, 73] on button "Mover" at bounding box center [372, 70] width 55 height 18
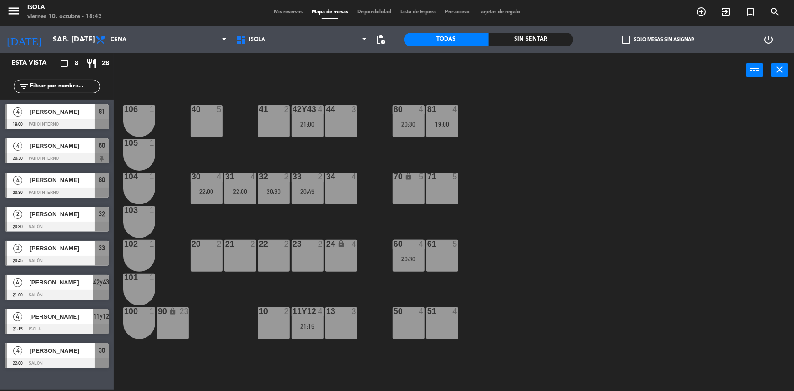
click at [268, 183] on div "32 2 20:30" at bounding box center [274, 188] width 32 height 32
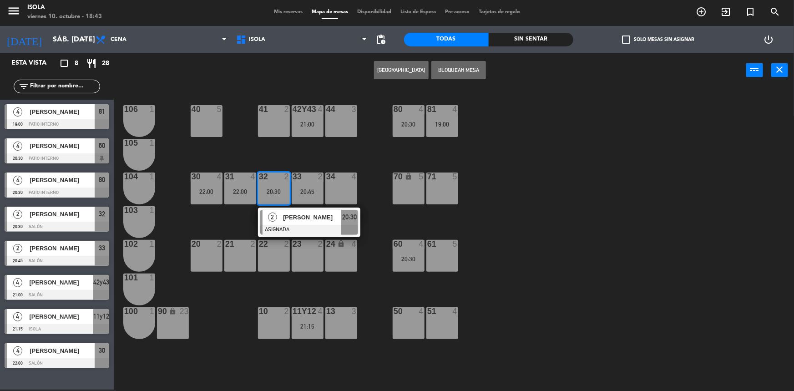
drag, startPoint x: 275, startPoint y: 318, endPoint x: 291, endPoint y: 278, distance: 43.1
click at [275, 318] on div "10 2" at bounding box center [274, 323] width 32 height 32
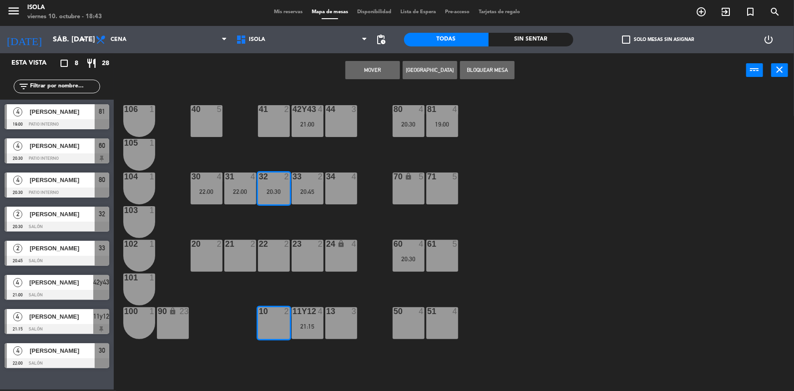
click at [374, 62] on button "Mover" at bounding box center [372, 70] width 55 height 18
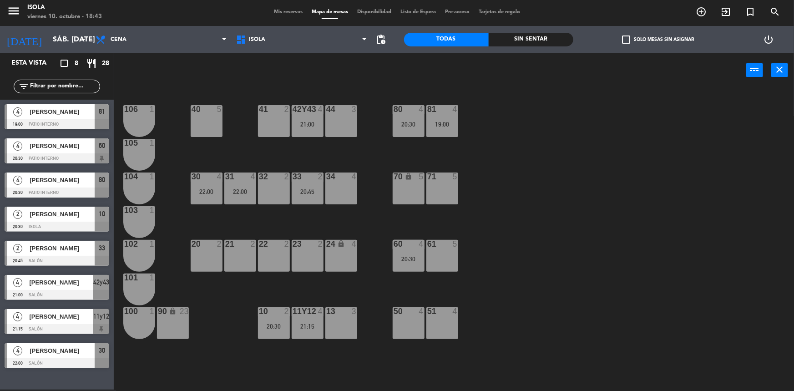
click at [226, 178] on div "31" at bounding box center [225, 176] width 0 height 8
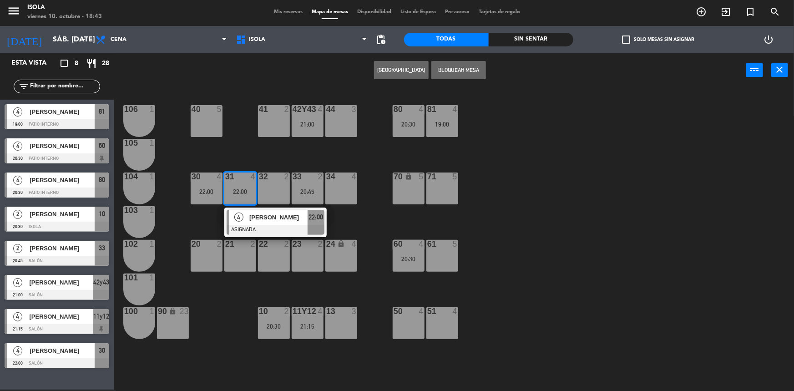
click at [256, 159] on div "40 5 42y43 4 21:00 41 2 44 3 80 4 20:30 81 4 19:00 106 1 105 1 30 4 22:00 31 4 …" at bounding box center [457, 240] width 672 height 302
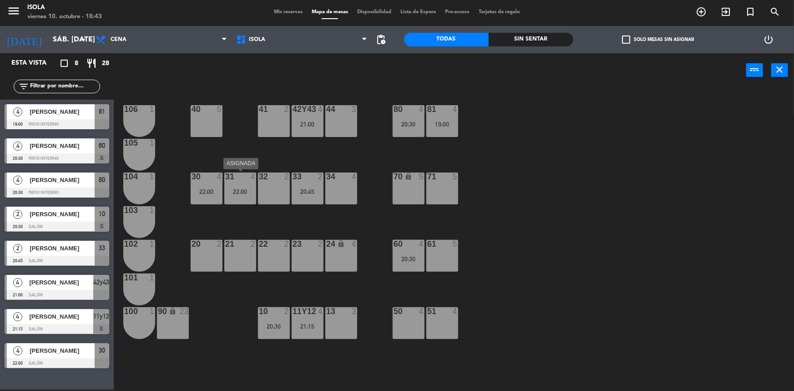
click at [242, 187] on div "31 4 22:00" at bounding box center [240, 188] width 32 height 32
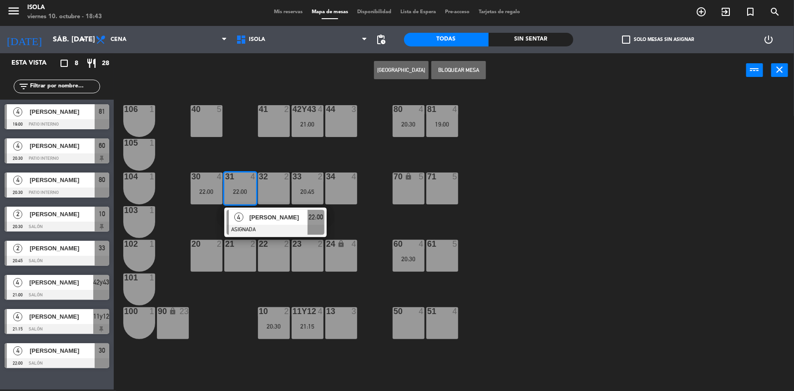
click at [350, 195] on div "34 4" at bounding box center [341, 188] width 32 height 32
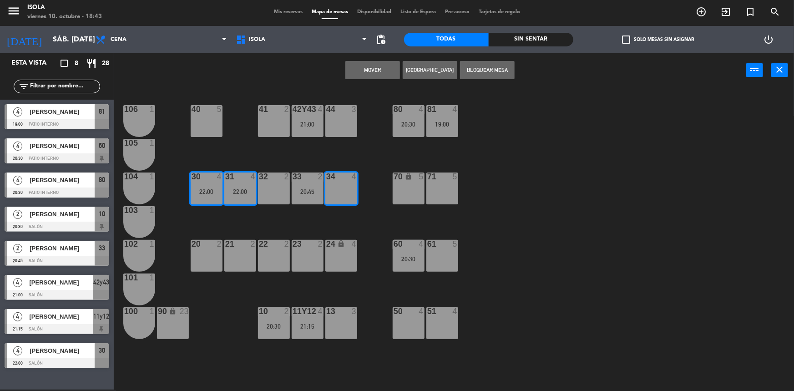
click at [373, 73] on button "Mover" at bounding box center [372, 70] width 55 height 18
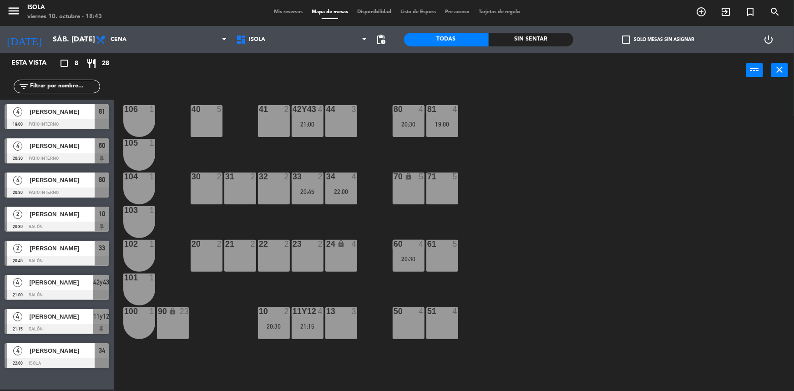
click at [319, 120] on div "42y43 4 21:00" at bounding box center [308, 121] width 32 height 32
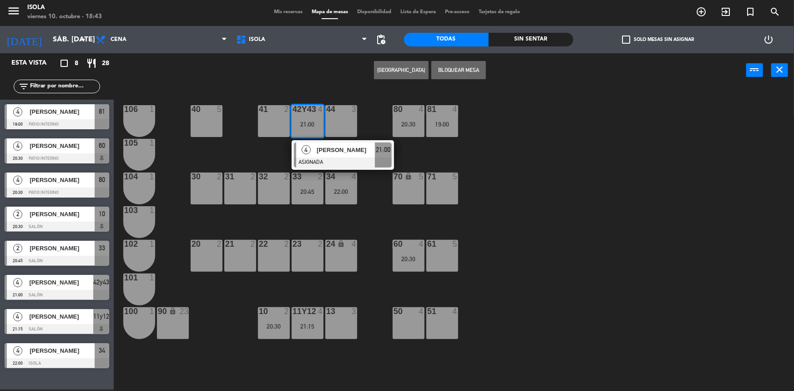
click at [276, 152] on div "40 5 42y43 4 21:00 4 [PERSON_NAME] ASIGNADA 21:00 41 2 44 3 80 4 20:30 81 4 19:…" at bounding box center [457, 240] width 672 height 302
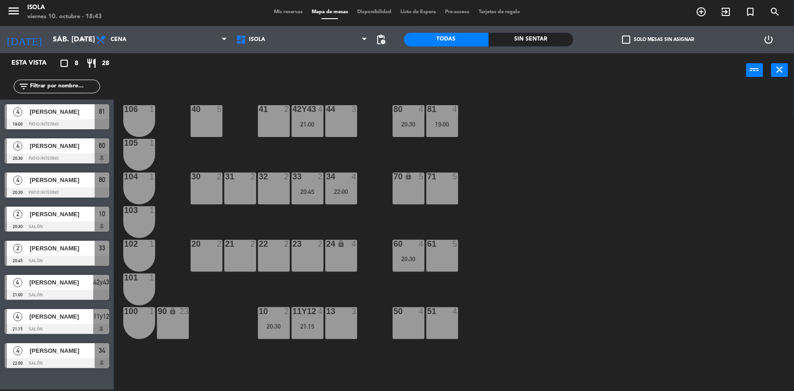
click at [311, 196] on div "33 2 20:45" at bounding box center [308, 188] width 32 height 32
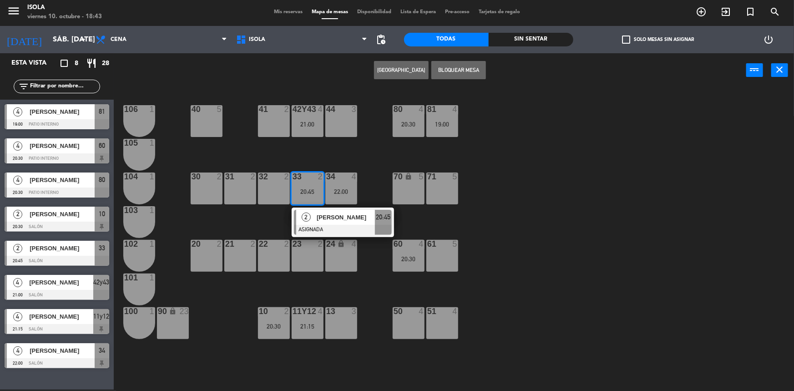
click at [246, 157] on div "40 5 42y43 4 21:00 41 2 44 3 80 4 20:30 81 4 19:00 106 1 105 1 30 2 31 2 32 2 3…" at bounding box center [457, 240] width 672 height 302
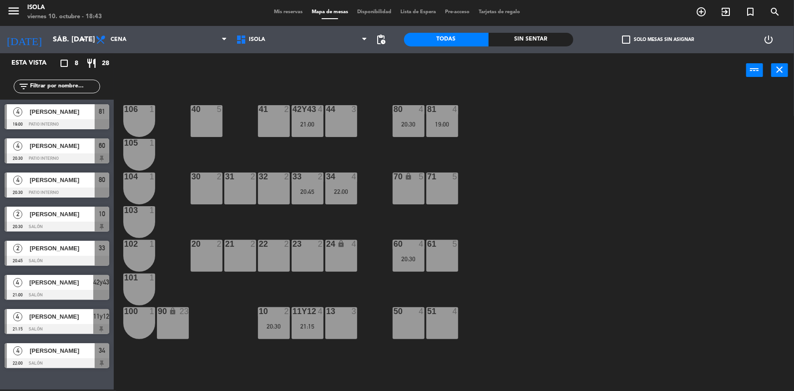
drag, startPoint x: 302, startPoint y: 188, endPoint x: 271, endPoint y: 187, distance: 30.5
click at [302, 188] on div "20:45" at bounding box center [308, 191] width 32 height 6
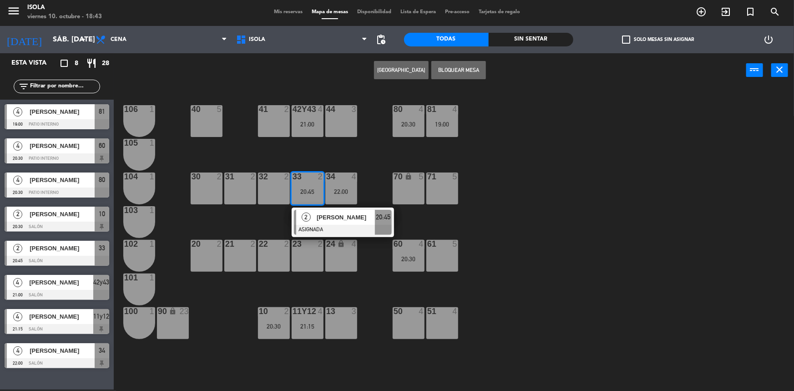
click at [211, 185] on div "30 2" at bounding box center [207, 188] width 32 height 32
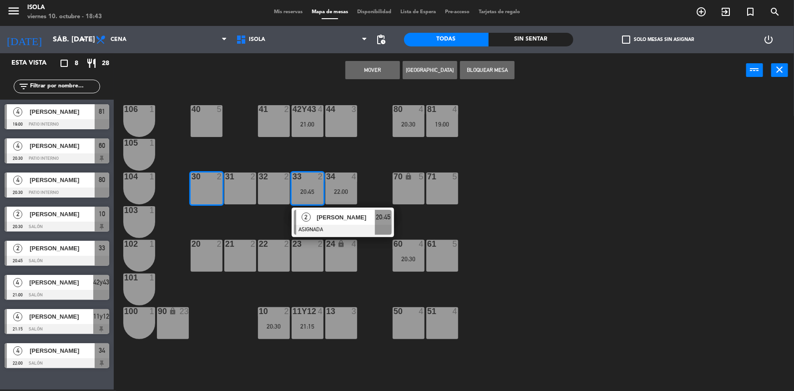
click at [381, 70] on button "Mover" at bounding box center [372, 70] width 55 height 18
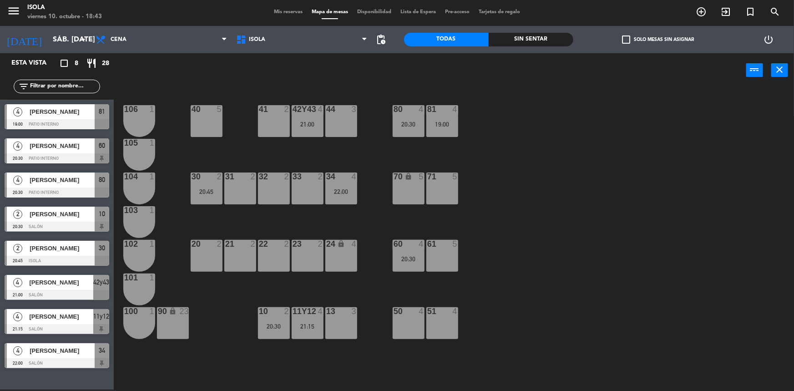
click at [394, 110] on div "80" at bounding box center [393, 109] width 0 height 8
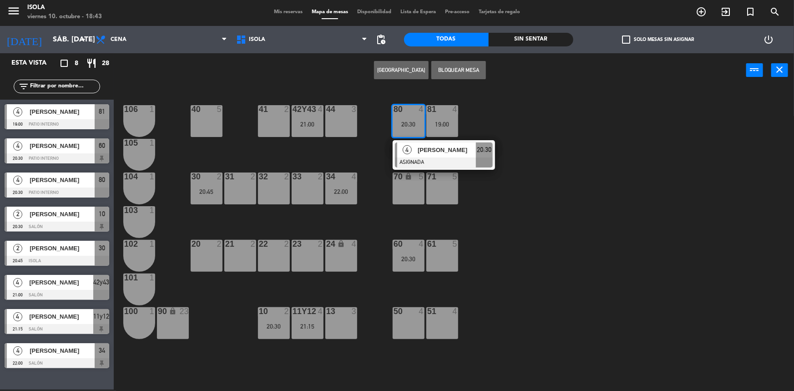
click at [437, 182] on div "71 5" at bounding box center [442, 188] width 32 height 32
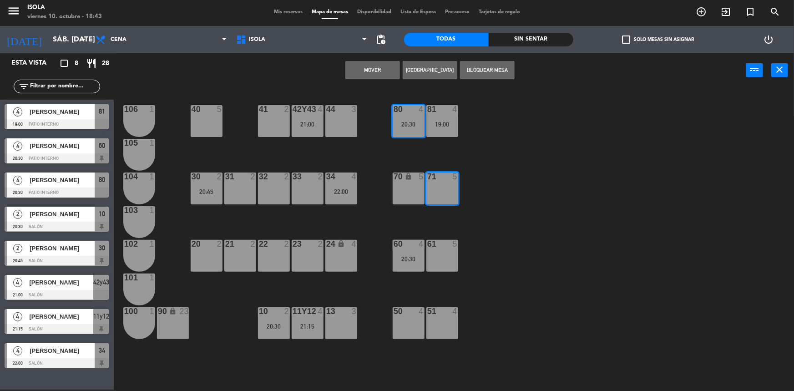
click at [389, 73] on button "Mover" at bounding box center [372, 70] width 55 height 18
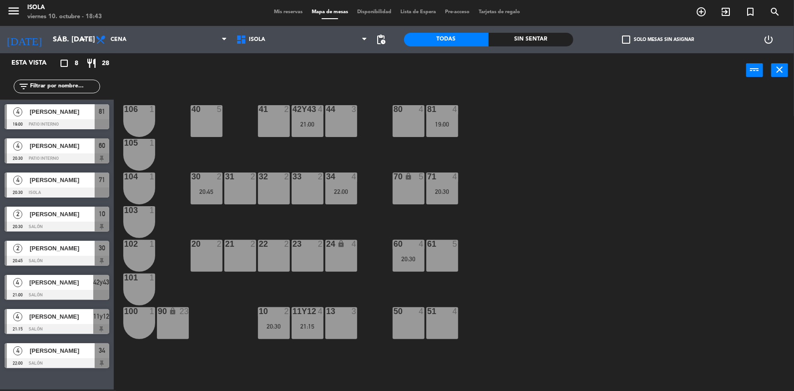
click at [441, 115] on div "81 4 19:00" at bounding box center [442, 121] width 32 height 32
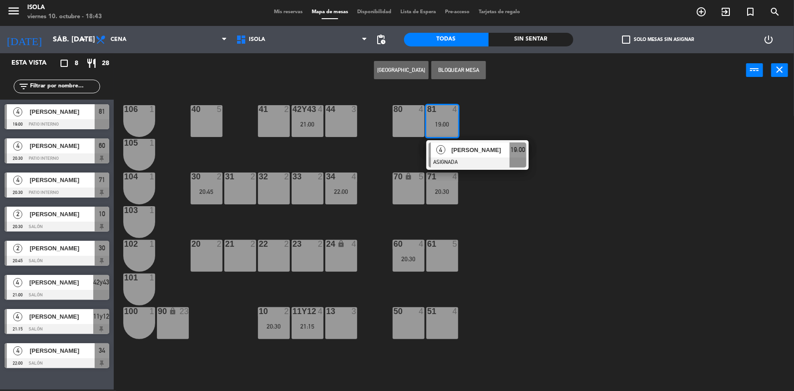
click at [446, 257] on div "61 5" at bounding box center [442, 256] width 32 height 32
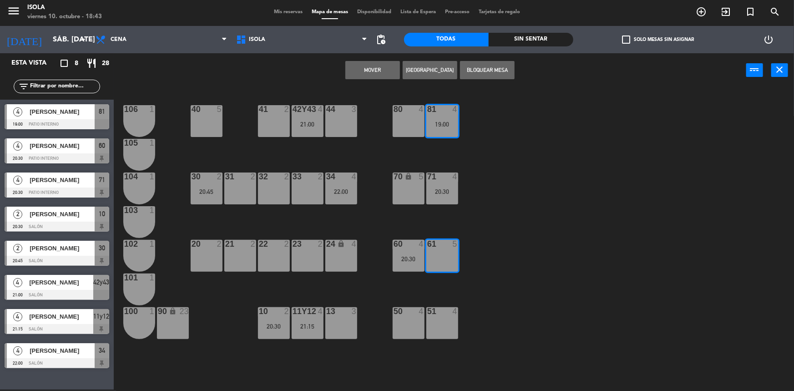
click at [376, 66] on button "Mover" at bounding box center [372, 70] width 55 height 18
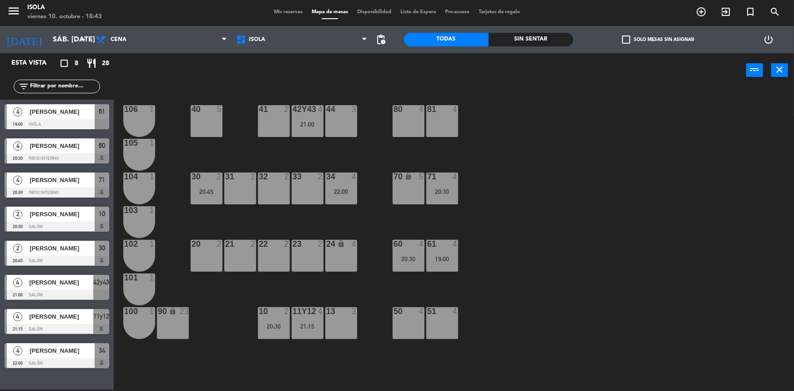
click at [415, 238] on div "40 5 42y43 4 21:00 41 2 44 3 80 4 81 4 106 1 105 1 30 2 20:45 31 2 32 2 33 2 34…" at bounding box center [457, 240] width 672 height 302
click at [415, 243] on div at bounding box center [408, 244] width 15 height 8
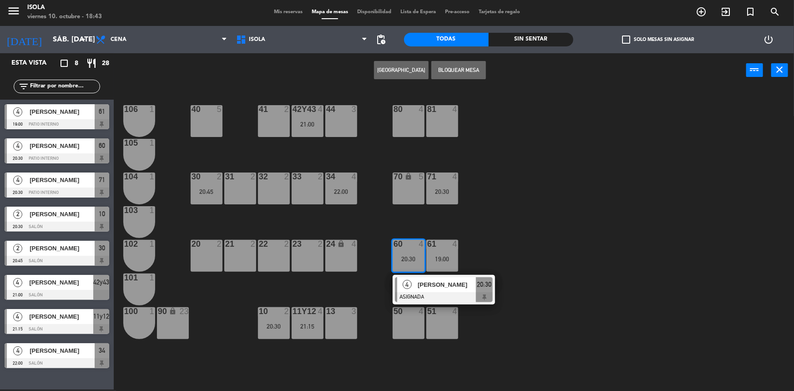
click at [419, 226] on div "40 5 42y43 4 21:00 41 2 44 3 80 4 81 4 106 1 105 1 30 2 20:45 31 2 32 2 33 2 34…" at bounding box center [457, 240] width 672 height 302
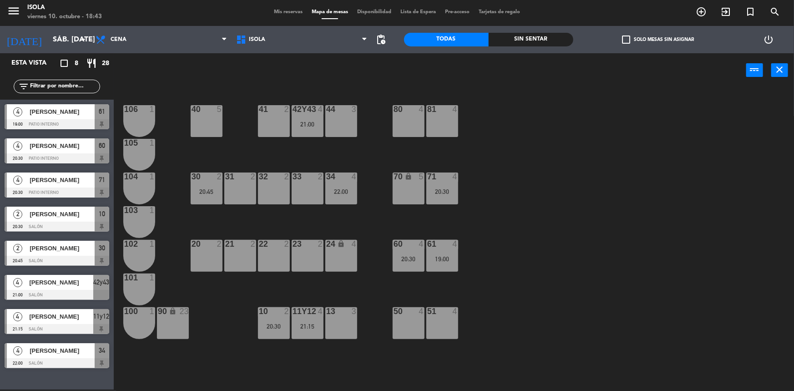
click at [448, 188] on div "20:30" at bounding box center [442, 191] width 32 height 6
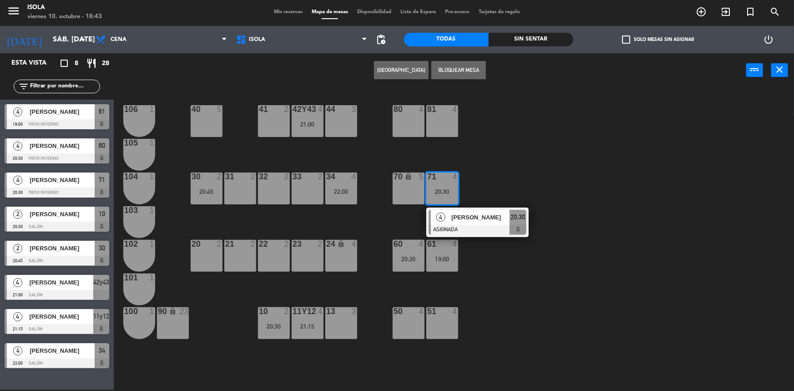
click at [496, 174] on div "40 5 42y43 4 21:00 41 2 44 3 80 4 81 4 106 1 105 1 30 2 20:45 31 2 32 2 33 2 34…" at bounding box center [457, 240] width 672 height 302
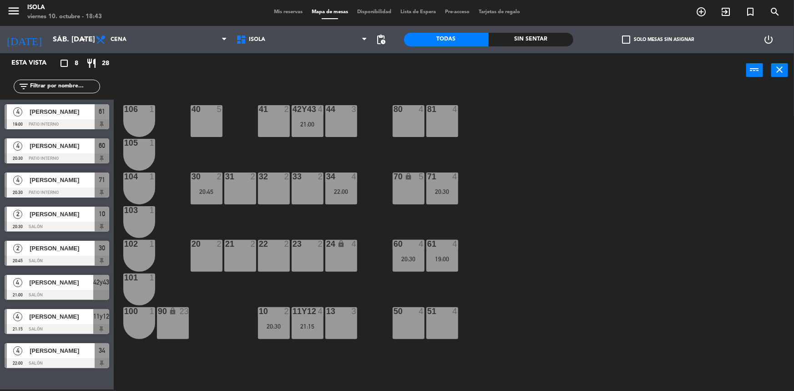
click at [380, 227] on div "40 5 42y43 4 21:00 41 2 44 3 80 4 81 4 106 1 105 1 30 2 20:45 31 2 32 2 33 2 34…" at bounding box center [457, 240] width 672 height 302
click at [74, 40] on input "sáb. [DATE]" at bounding box center [96, 40] width 96 height 18
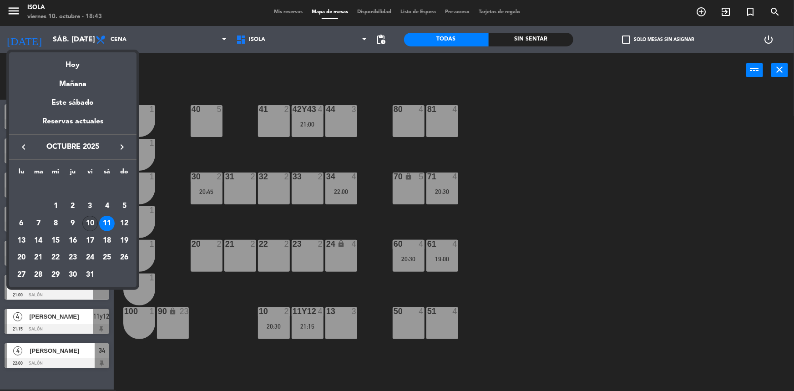
click at [89, 221] on div "10" at bounding box center [89, 223] width 15 height 15
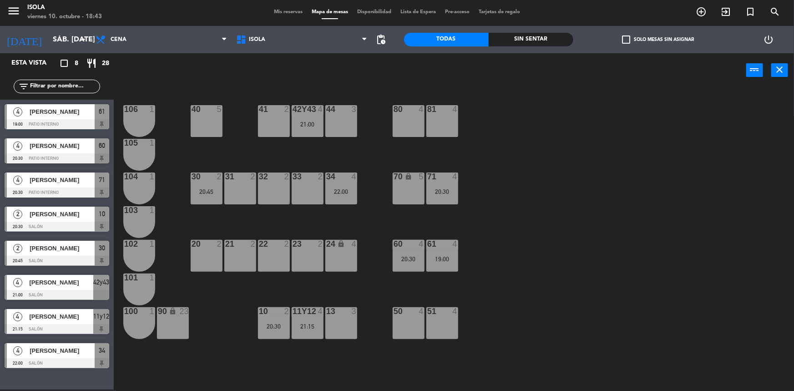
type input "vie. [DATE]"
click at [292, 12] on span "Mis reservas" at bounding box center [288, 12] width 38 height 5
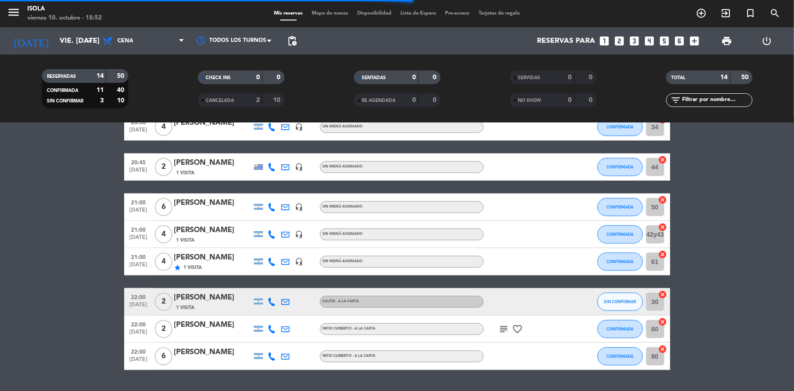
scroll to position [252, 0]
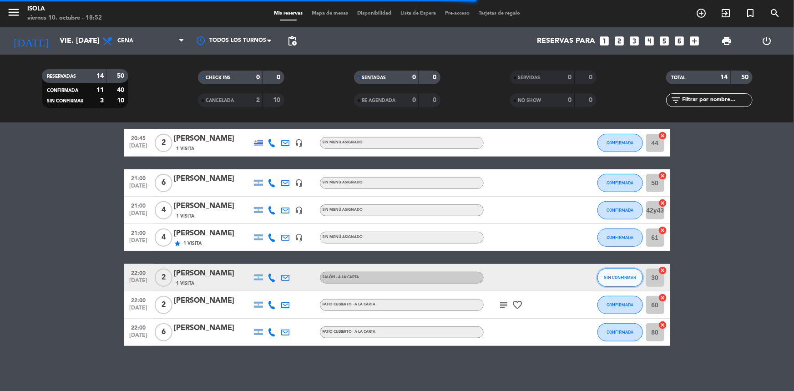
click at [598, 277] on button "SIN CONFIRMAR" at bounding box center [619, 277] width 45 height 18
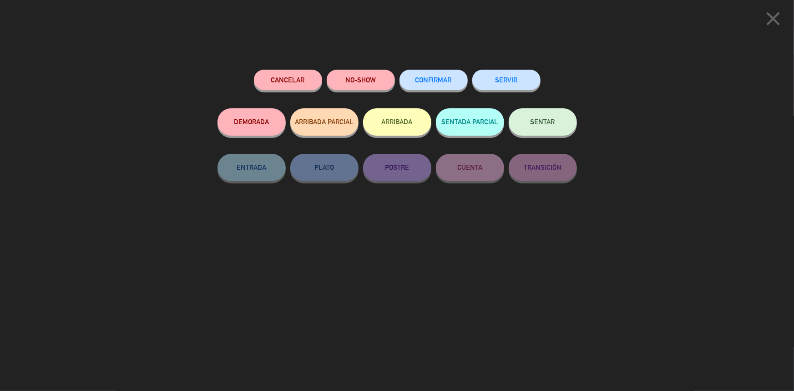
click at [444, 86] on button "CONFIRMAR" at bounding box center [433, 80] width 68 height 20
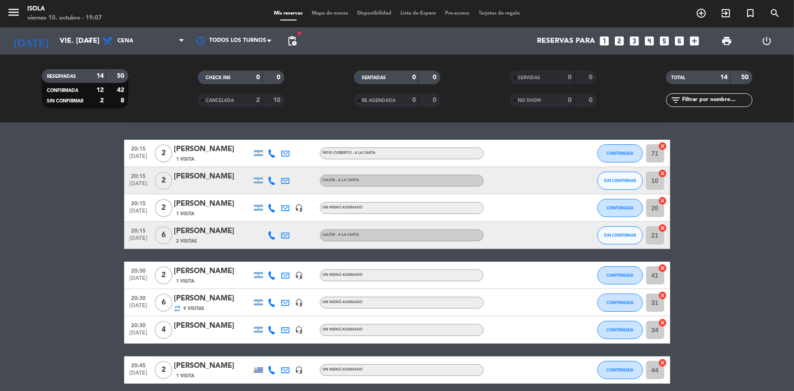
scroll to position [0, 0]
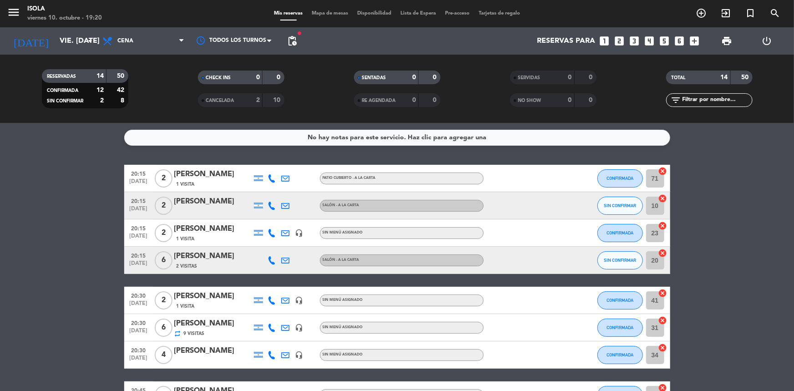
click at [319, 15] on span "Mapa de mesas" at bounding box center [329, 13] width 45 height 5
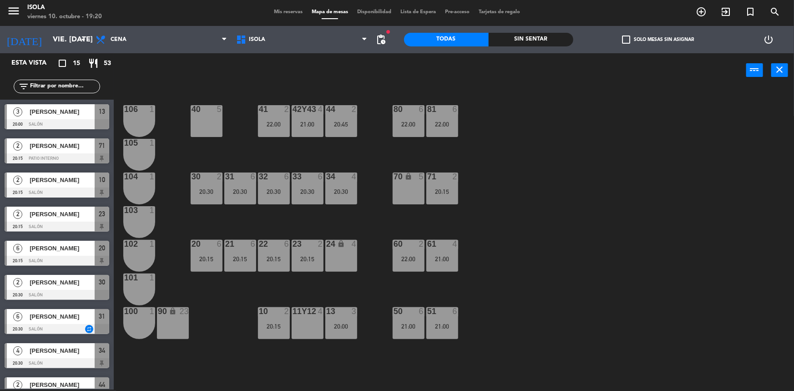
click at [280, 10] on span "Mis reservas" at bounding box center [288, 12] width 38 height 5
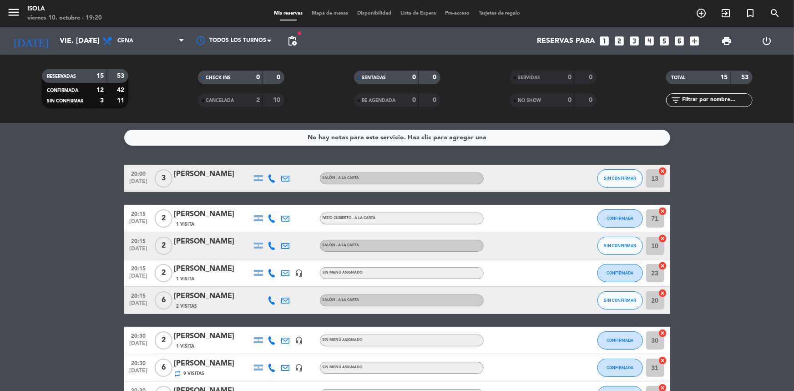
click at [319, 11] on span "Mapa de mesas" at bounding box center [329, 13] width 45 height 5
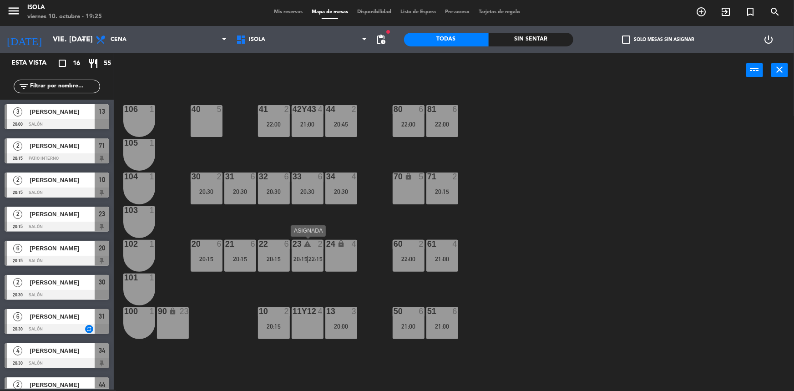
click at [305, 256] on span "20:15" at bounding box center [300, 258] width 14 height 7
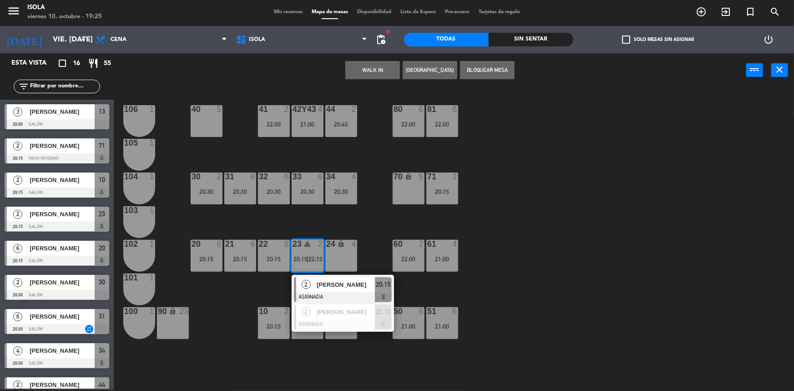
click at [267, 289] on div "40 5 42y43 4 21:00 41 2 22:00 44 2 20:45 80 6 22:00 81 6 22:00 106 1 105 1 30 2…" at bounding box center [457, 240] width 672 height 302
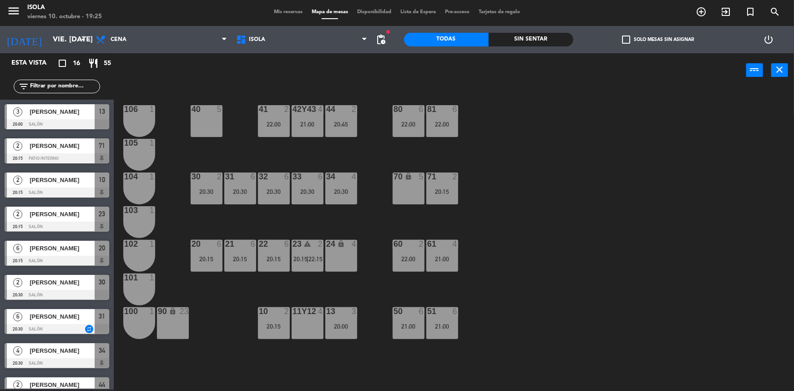
click at [306, 250] on div "23 warning 2 20:15 | 22:15" at bounding box center [308, 256] width 32 height 32
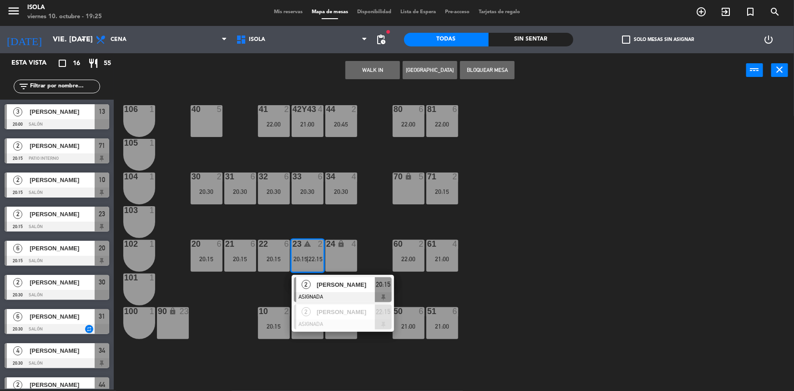
click at [266, 287] on div "40 5 42y43 4 21:00 41 2 22:00 44 2 20:45 80 6 22:00 81 6 22:00 106 1 105 1 30 2…" at bounding box center [457, 240] width 672 height 302
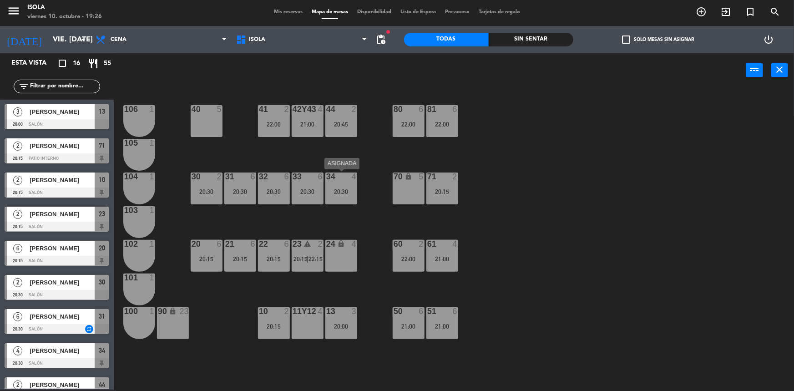
click at [343, 186] on div "34 4 20:30" at bounding box center [341, 188] width 32 height 32
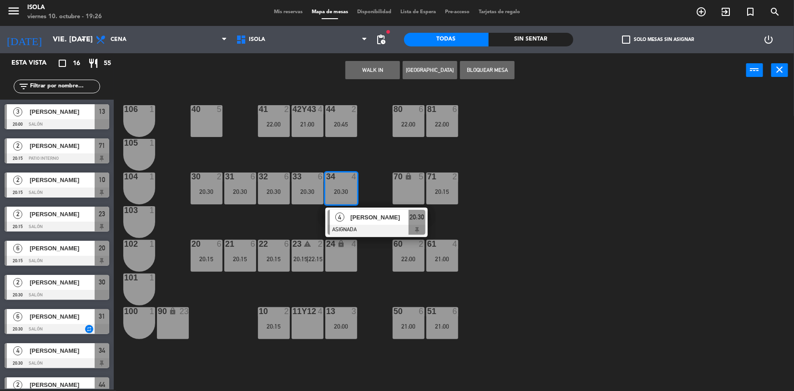
click at [378, 180] on div "40 5 42y43 4 21:00 41 2 22:00 44 2 20:45 80 6 22:00 81 6 22:00 106 1 105 1 30 2…" at bounding box center [457, 240] width 672 height 302
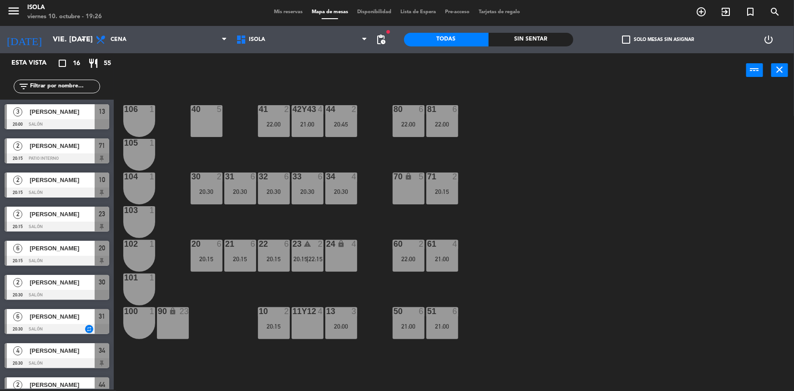
click at [345, 321] on div "13 3 20:00" at bounding box center [341, 323] width 32 height 32
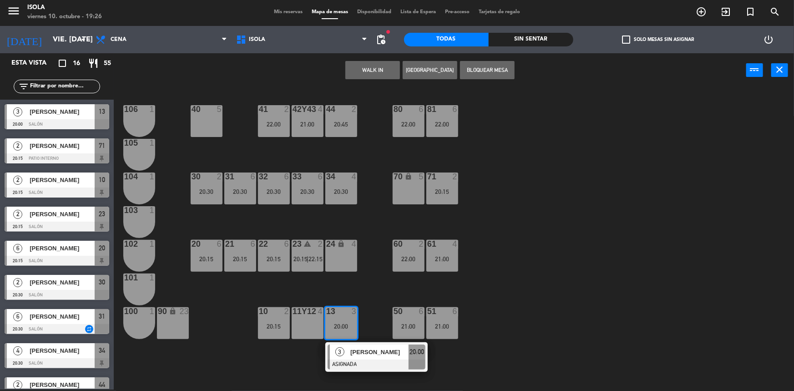
click at [361, 351] on span "[PERSON_NAME]" at bounding box center [379, 352] width 58 height 10
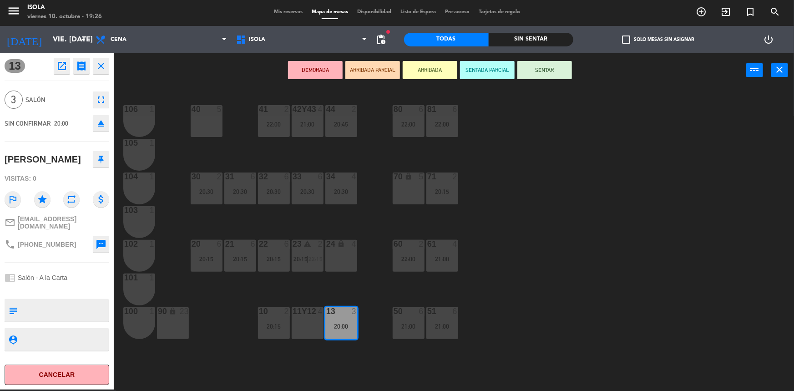
click at [346, 254] on div "24 lock 4" at bounding box center [341, 256] width 32 height 32
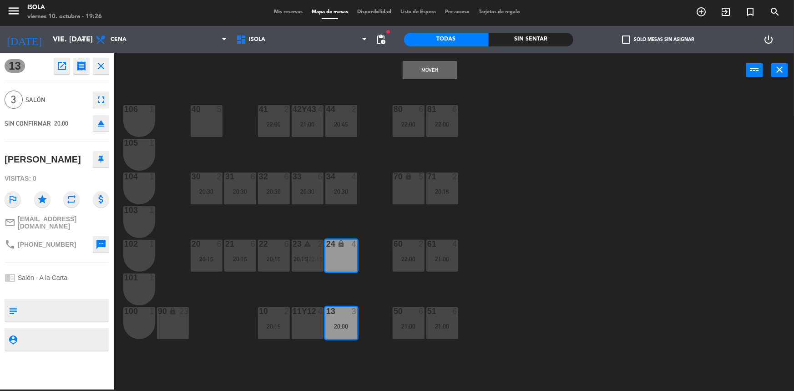
click at [436, 64] on button "Mover" at bounding box center [430, 70] width 55 height 18
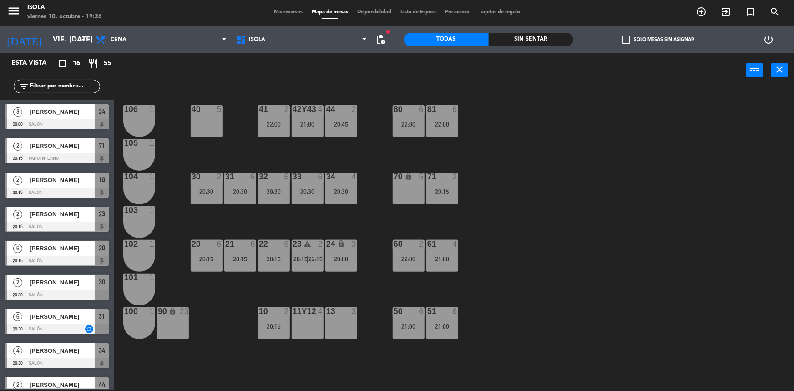
click at [310, 323] on div "11y12 4" at bounding box center [308, 323] width 32 height 32
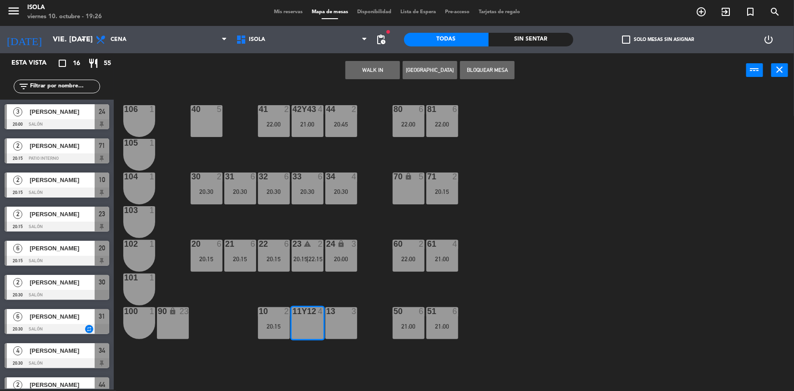
click at [343, 317] on div "13 3" at bounding box center [341, 323] width 32 height 32
click at [498, 67] on button "Bloquear Mesa" at bounding box center [487, 70] width 55 height 18
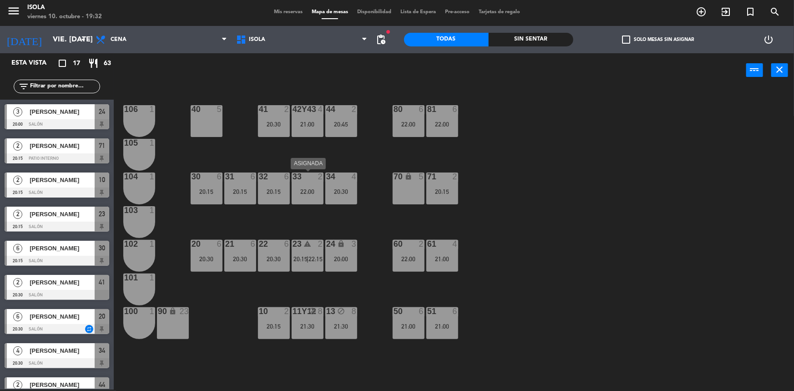
click at [312, 192] on div "22:00" at bounding box center [308, 191] width 32 height 6
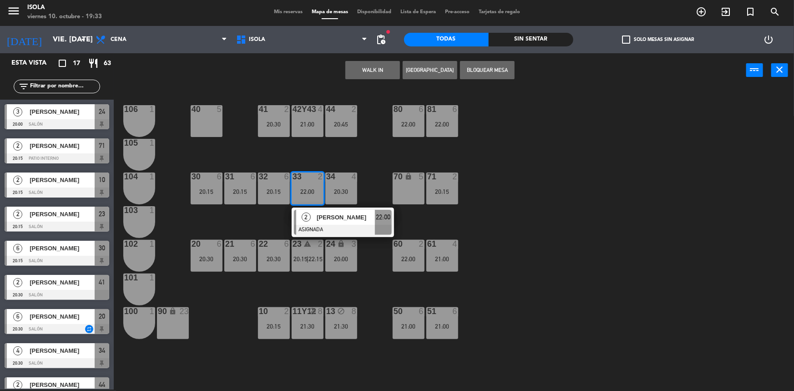
click at [433, 68] on button "[GEOGRAPHIC_DATA]" at bounding box center [430, 70] width 55 height 18
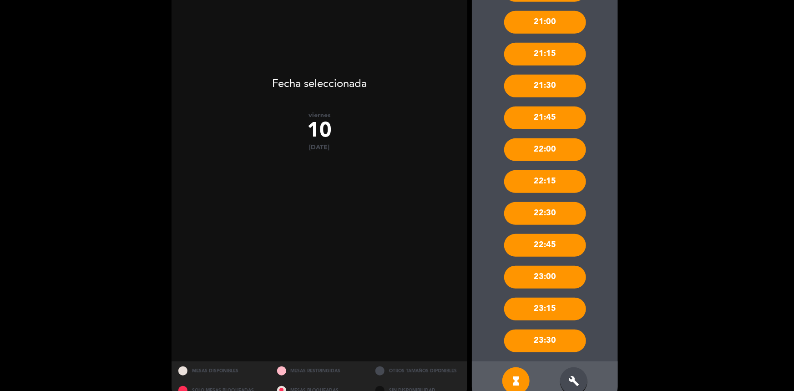
scroll to position [262, 0]
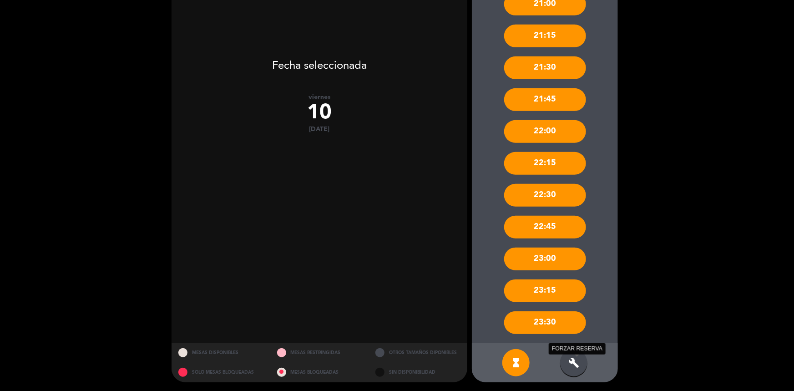
click at [568, 361] on icon "build" at bounding box center [573, 362] width 11 height 11
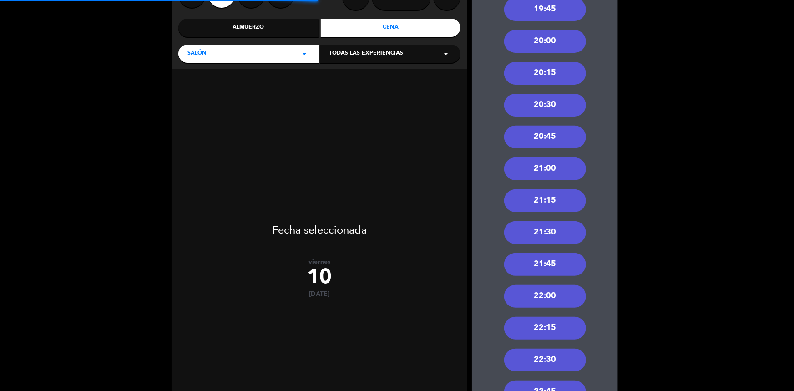
scroll to position [96, 0]
click at [545, 104] on div "20:30" at bounding box center [545, 105] width 82 height 23
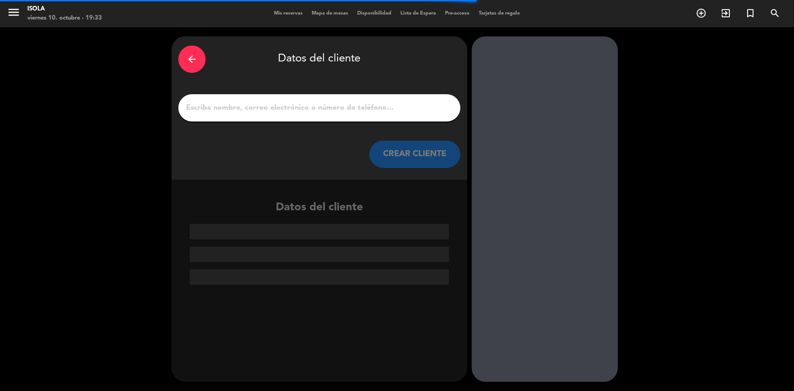
click at [306, 109] on input "1" at bounding box center [319, 107] width 268 height 13
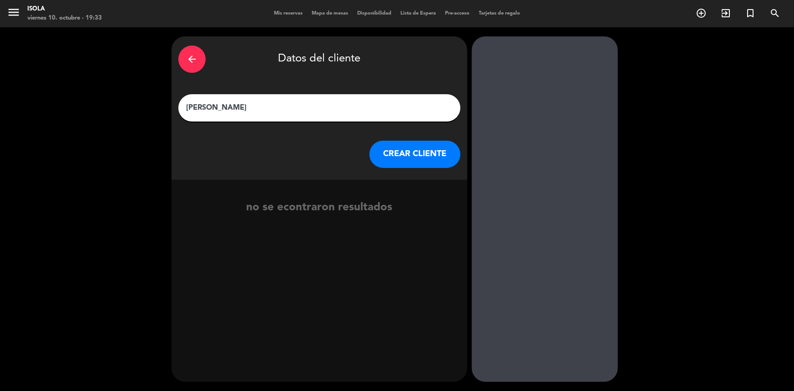
type input "[PERSON_NAME]"
click at [401, 157] on button "CREAR CLIENTE" at bounding box center [414, 154] width 91 height 27
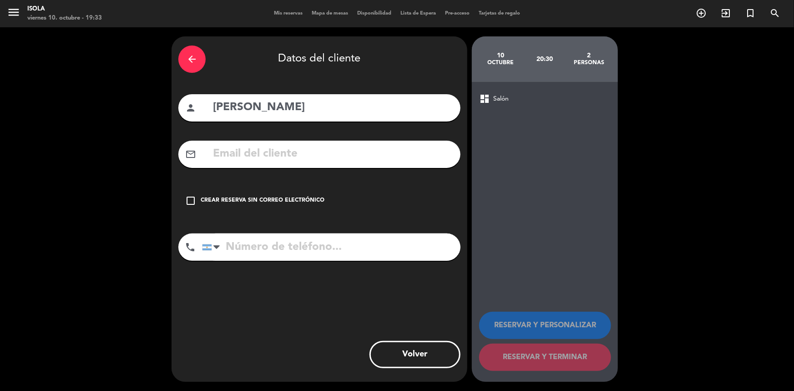
click at [266, 247] on input "tel" at bounding box center [331, 246] width 258 height 27
type input "1164779596"
click at [291, 157] on input "text" at bounding box center [333, 154] width 242 height 19
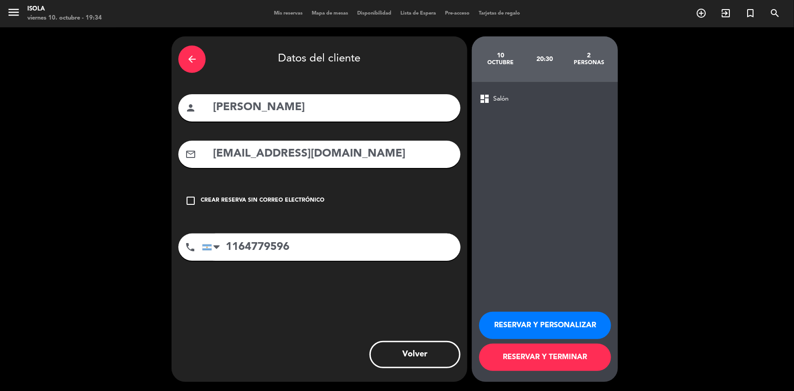
type input "[EMAIL_ADDRESS][DOMAIN_NAME]"
click at [566, 327] on button "RESERVAR Y PERSONALIZAR" at bounding box center [545, 325] width 132 height 27
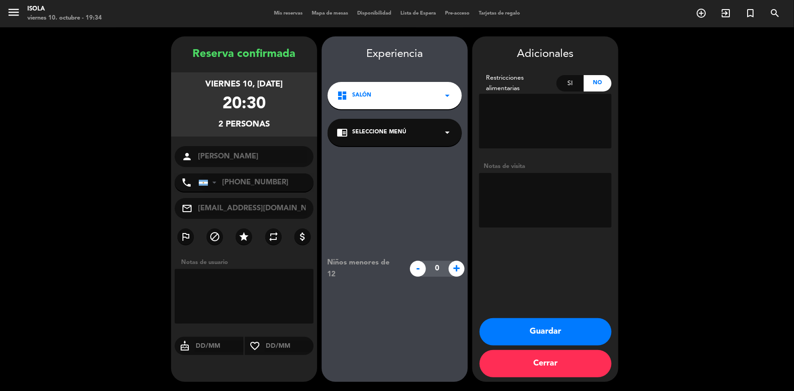
click at [547, 201] on textarea at bounding box center [545, 200] width 132 height 55
type textarea "Sabe que tiene una reserva a las 22hs"
click at [550, 363] on button "Cerrar" at bounding box center [545, 363] width 132 height 27
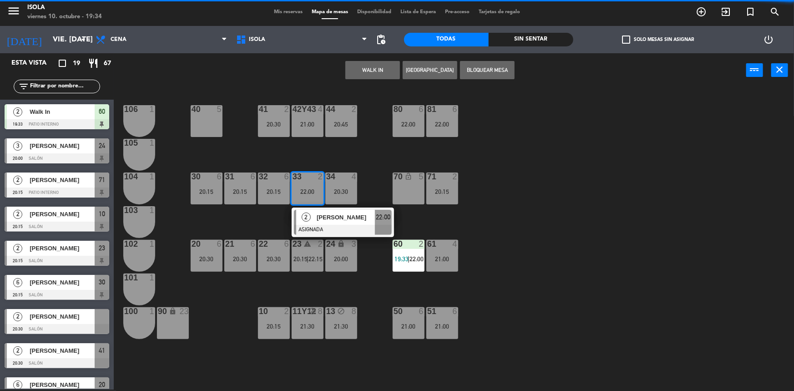
click at [71, 318] on span "[PERSON_NAME]" at bounding box center [62, 317] width 65 height 10
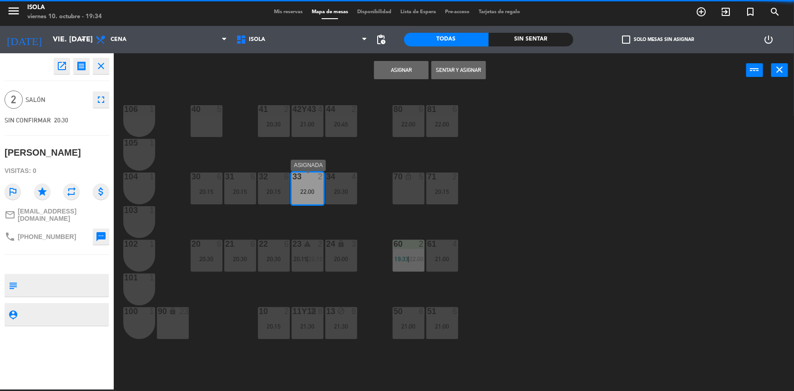
click at [309, 189] on div "22:00" at bounding box center [308, 191] width 32 height 6
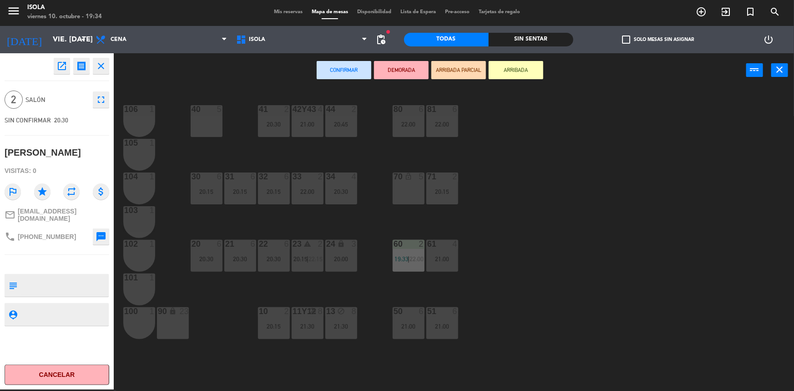
click at [616, 195] on div "40 5 42y43 4 21:00 41 2 20:30 44 2 20:45 80 6 22:00 81 6 22:00 106 1 105 1 30 6…" at bounding box center [457, 240] width 672 height 302
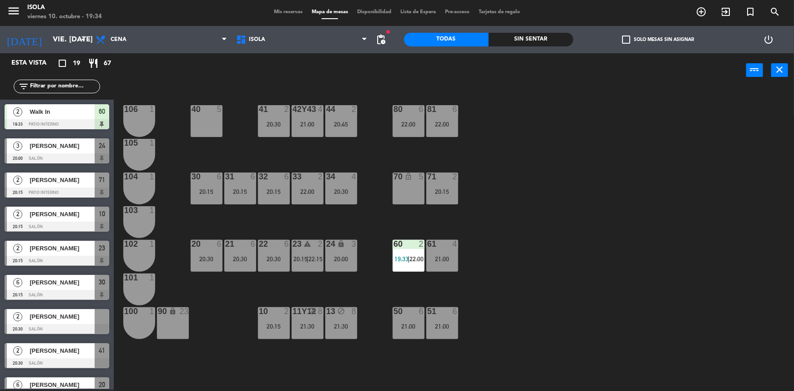
click at [71, 315] on span "[PERSON_NAME]" at bounding box center [62, 317] width 65 height 10
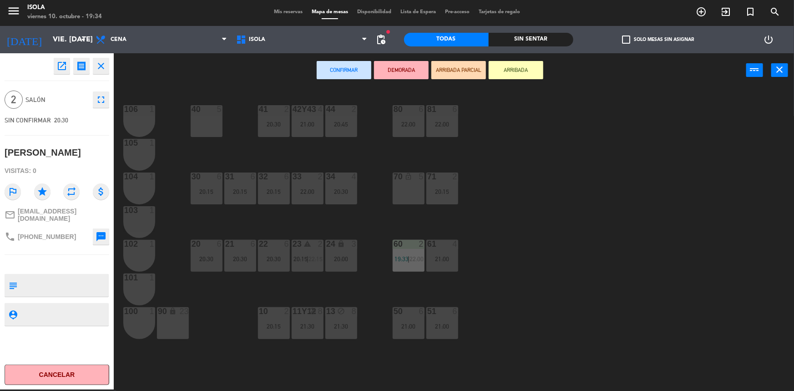
click at [309, 184] on div "33 2 22:00" at bounding box center [308, 188] width 32 height 32
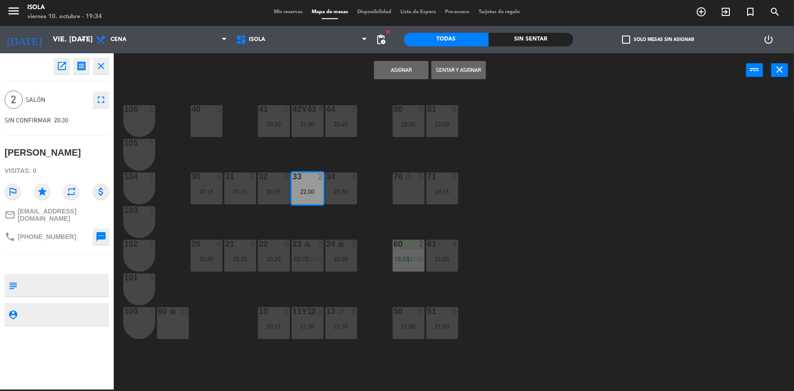
click at [401, 71] on button "Asignar" at bounding box center [401, 70] width 55 height 18
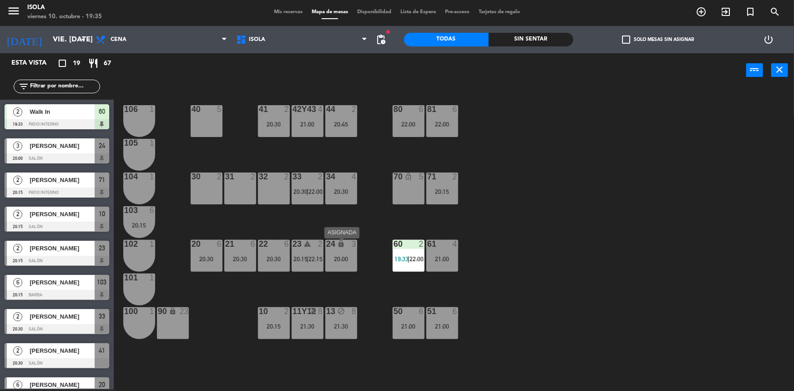
click at [340, 252] on div "24 lock 3 20:00" at bounding box center [341, 256] width 32 height 32
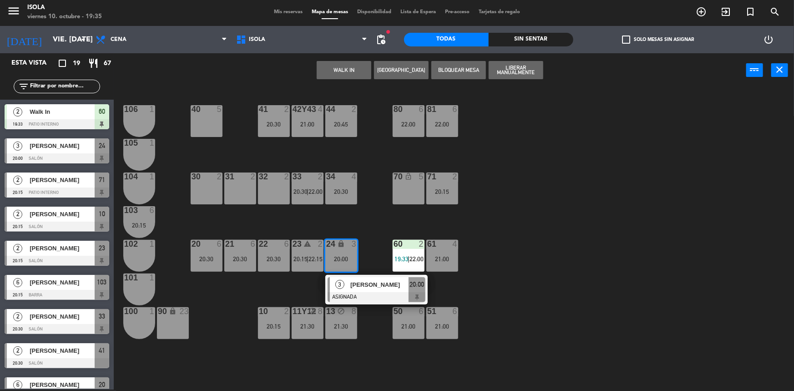
click at [339, 230] on div "40 5 42y43 4 21:00 41 2 20:30 44 2 20:45 80 6 22:00 81 6 22:00 106 1 105 1 30 2…" at bounding box center [457, 240] width 672 height 302
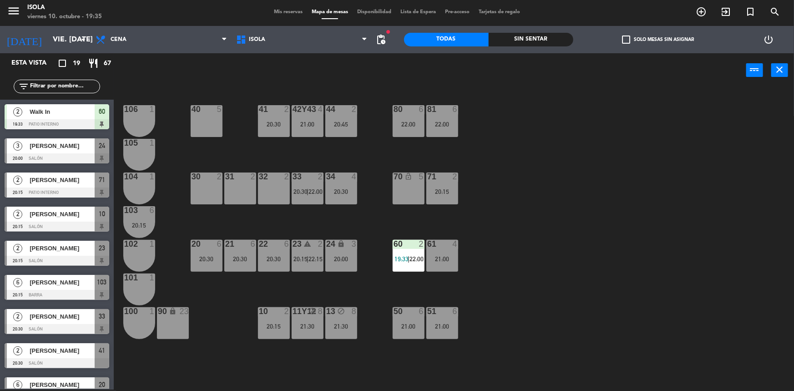
click at [335, 191] on div "20:30" at bounding box center [341, 191] width 32 height 6
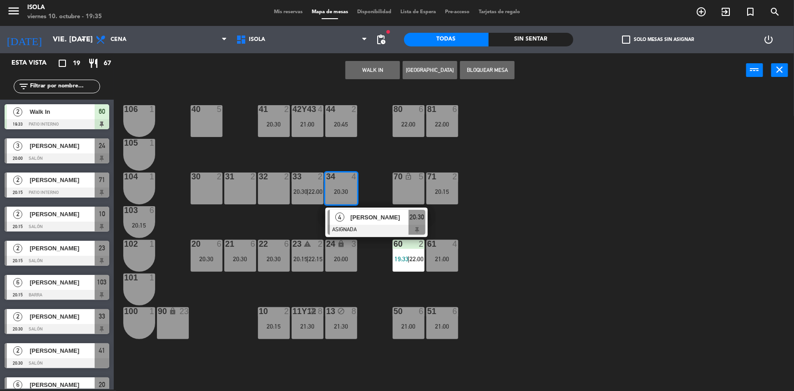
drag, startPoint x: 525, startPoint y: 217, endPoint x: 519, endPoint y: 221, distance: 8.0
click at [526, 217] on div "40 5 42y43 4 21:00 41 2 20:30 44 2 20:45 80 6 22:00 81 6 22:00 106 1 105 1 30 2…" at bounding box center [457, 240] width 672 height 302
